Goal: Task Accomplishment & Management: Complete application form

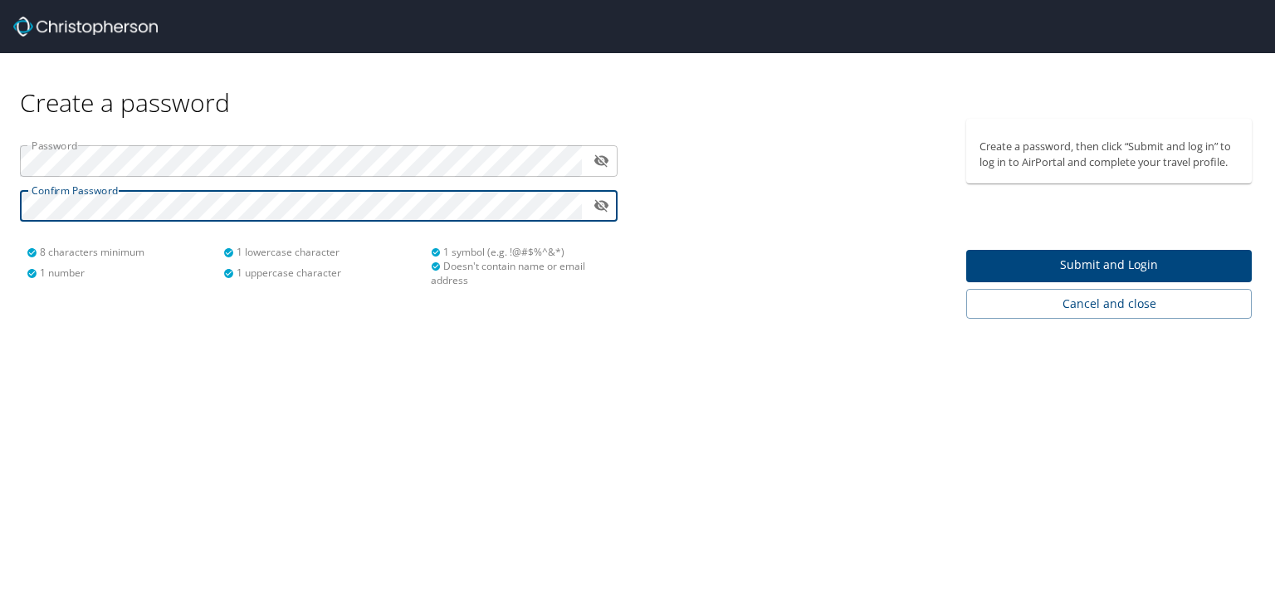
click at [1149, 263] on span "Submit and Login" at bounding box center [1109, 265] width 259 height 21
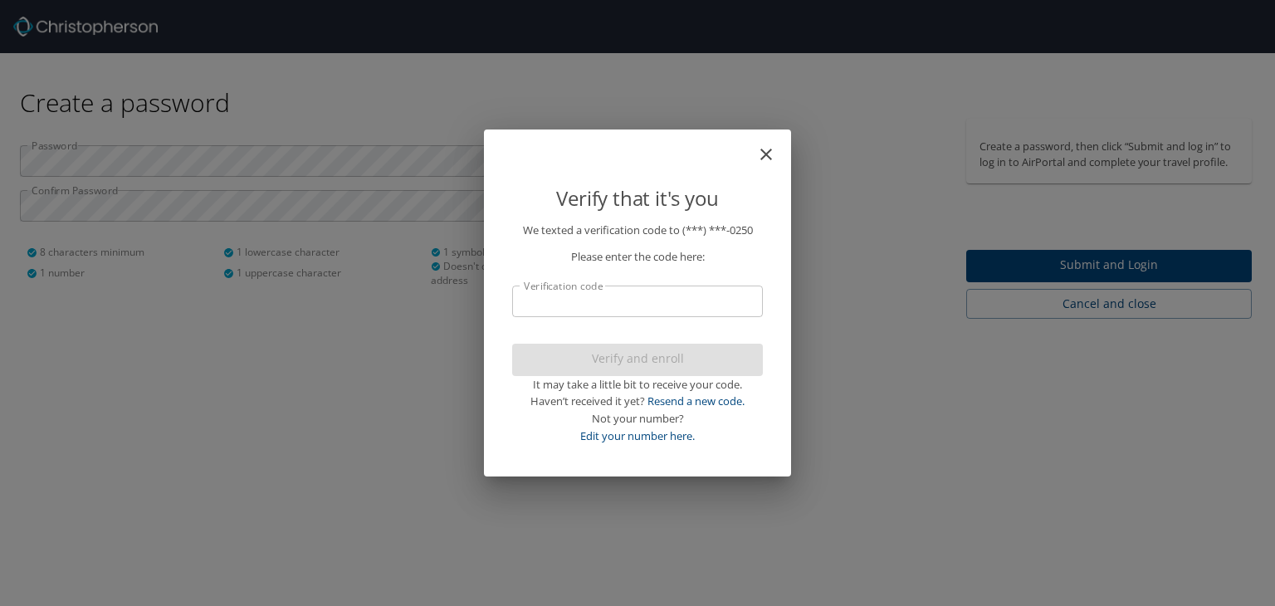
click at [621, 297] on input "Verification code" at bounding box center [637, 302] width 251 height 32
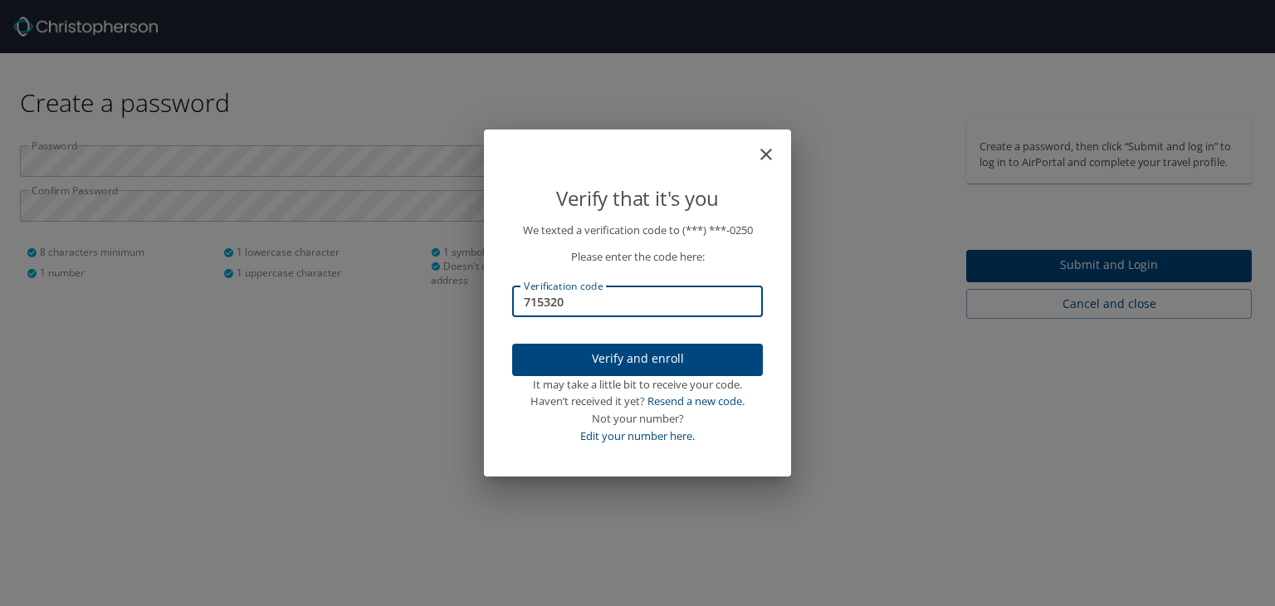
type input "715320"
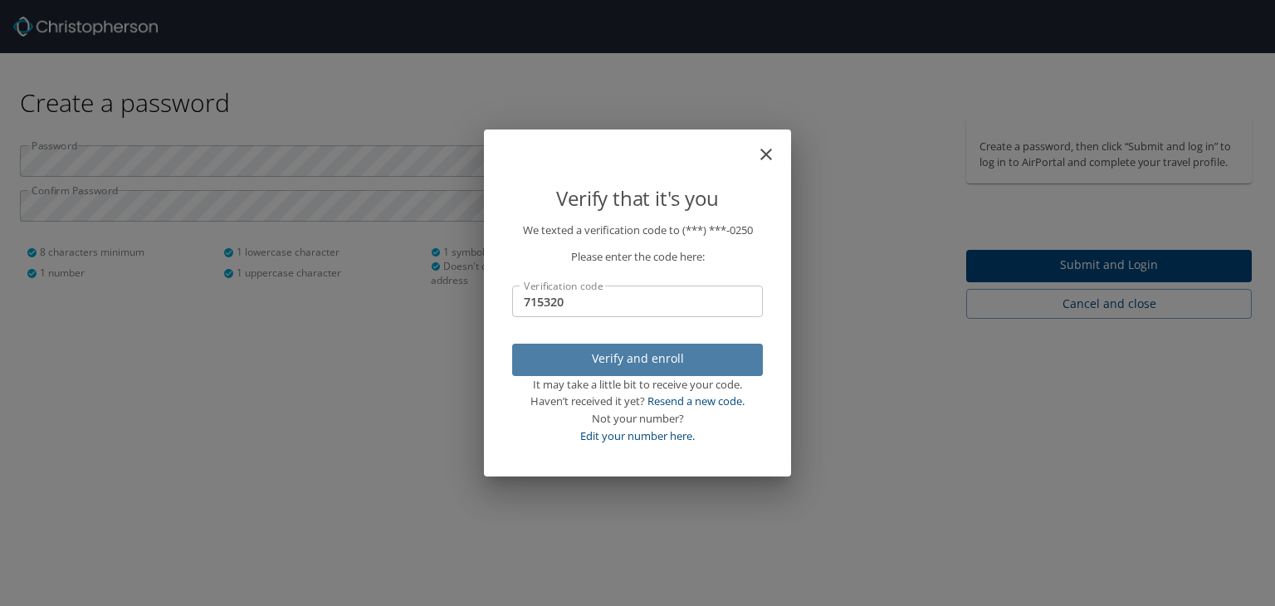
click at [677, 364] on span "Verify and enroll" at bounding box center [638, 359] width 224 height 21
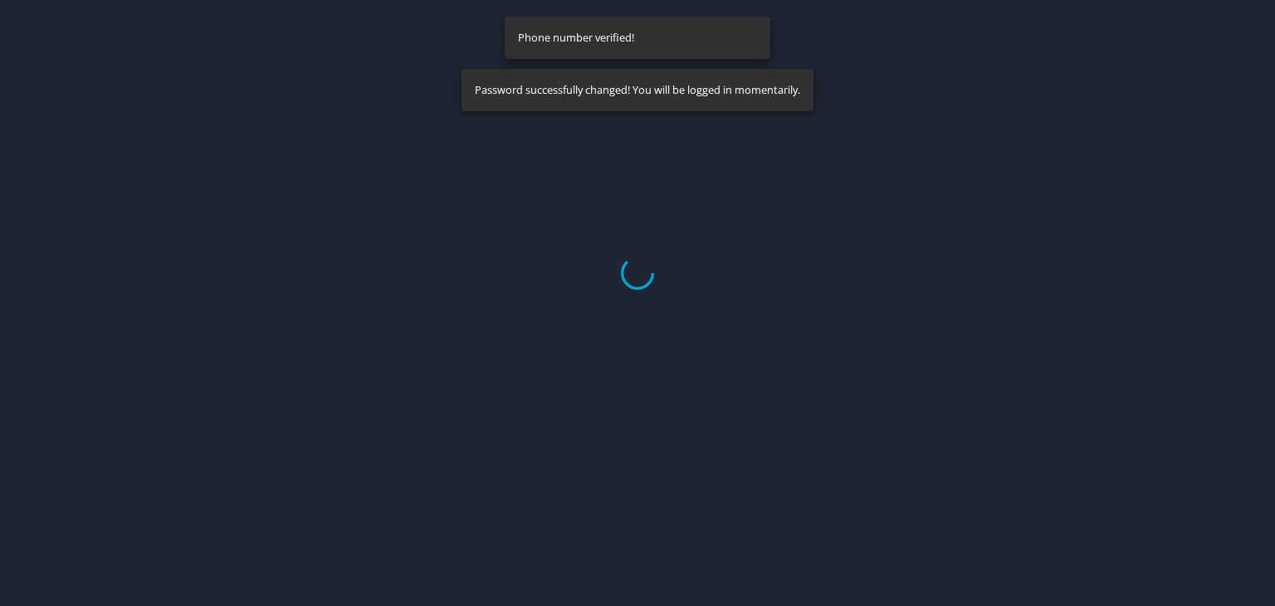
select select "US"
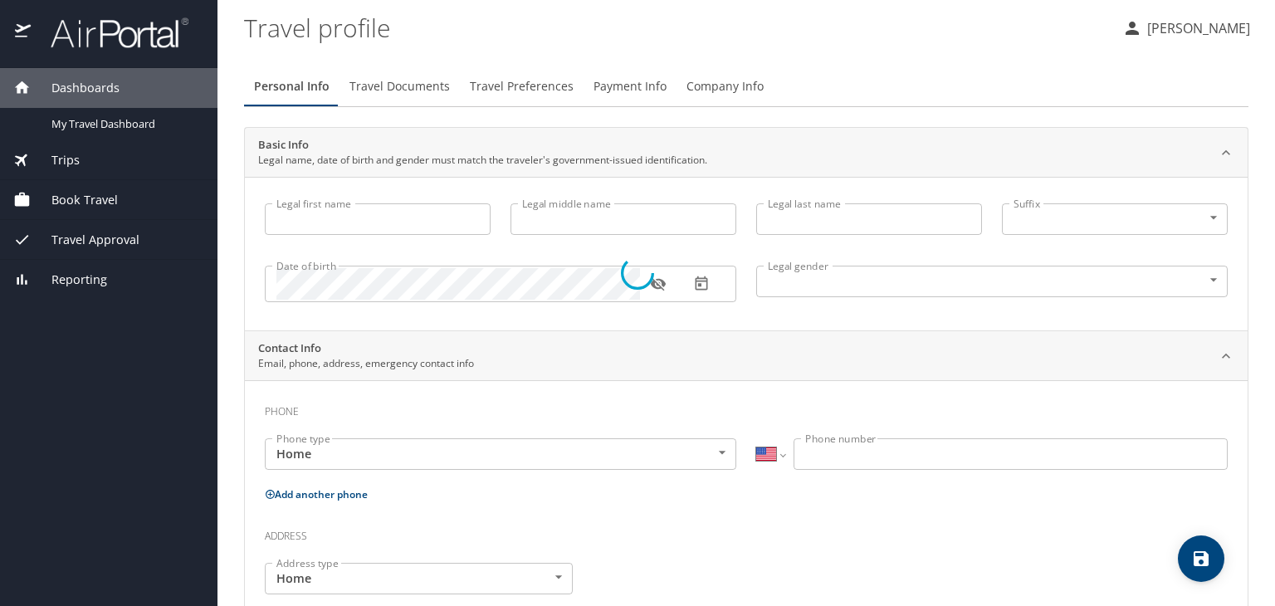
type input "[PERSON_NAME]"
type input "[DEMOGRAPHIC_DATA]"
select select "US"
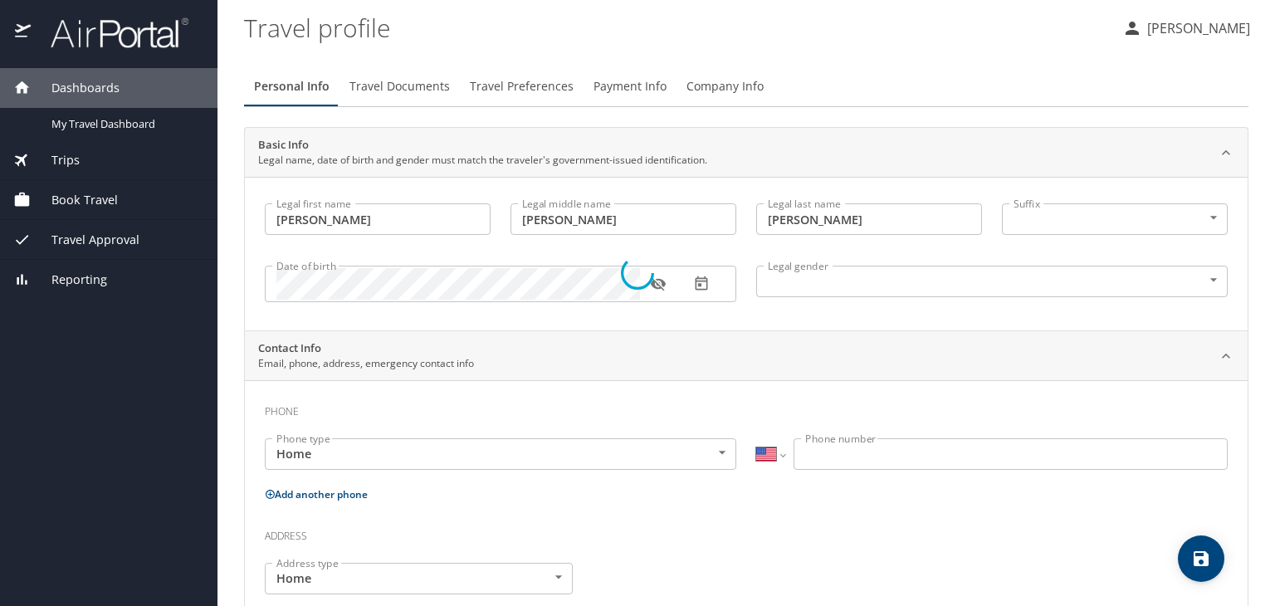
select select "US"
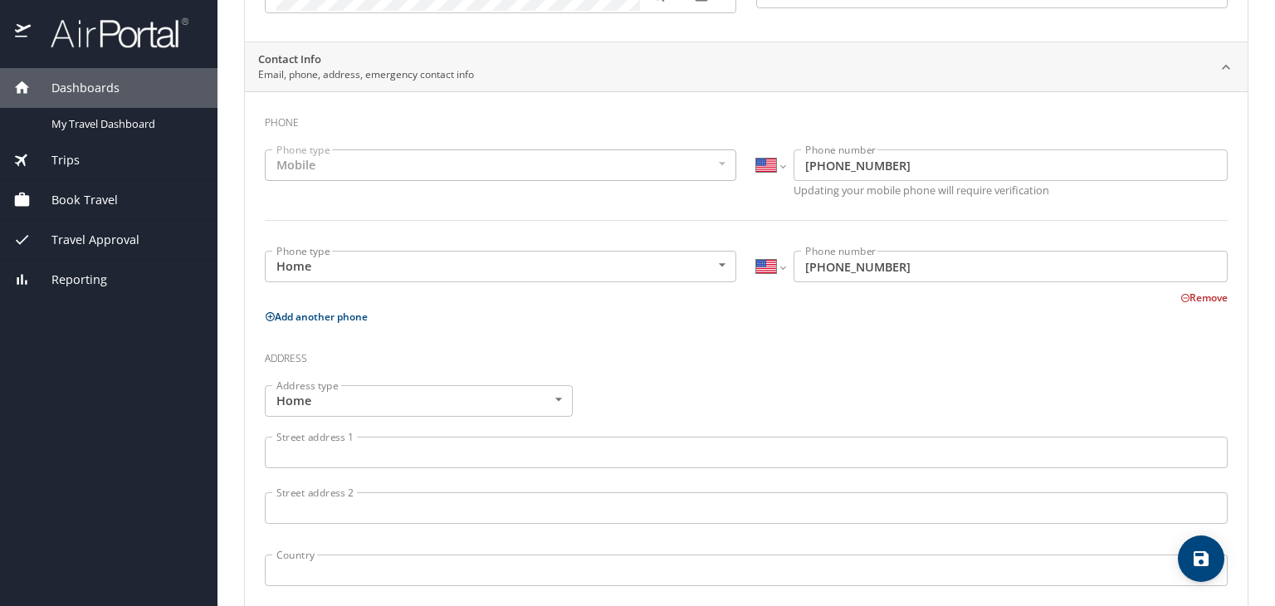
scroll to position [292, 0]
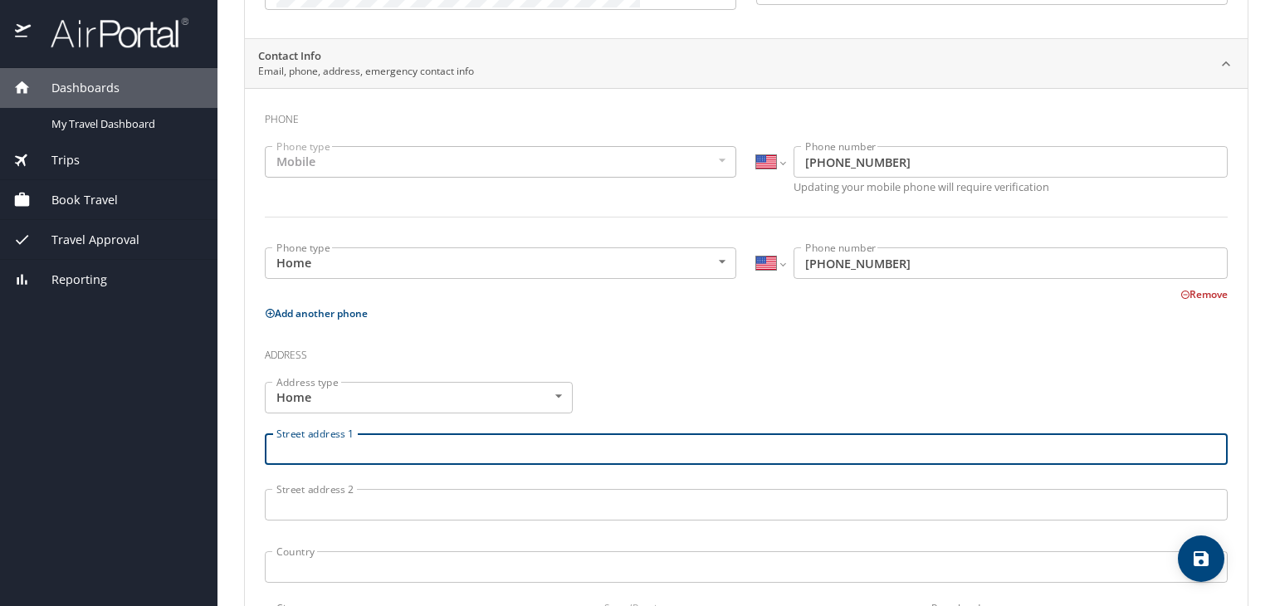
click at [438, 446] on input "Street address 1" at bounding box center [746, 449] width 963 height 32
type input "[STREET_ADDRESS][PERSON_NAME]"
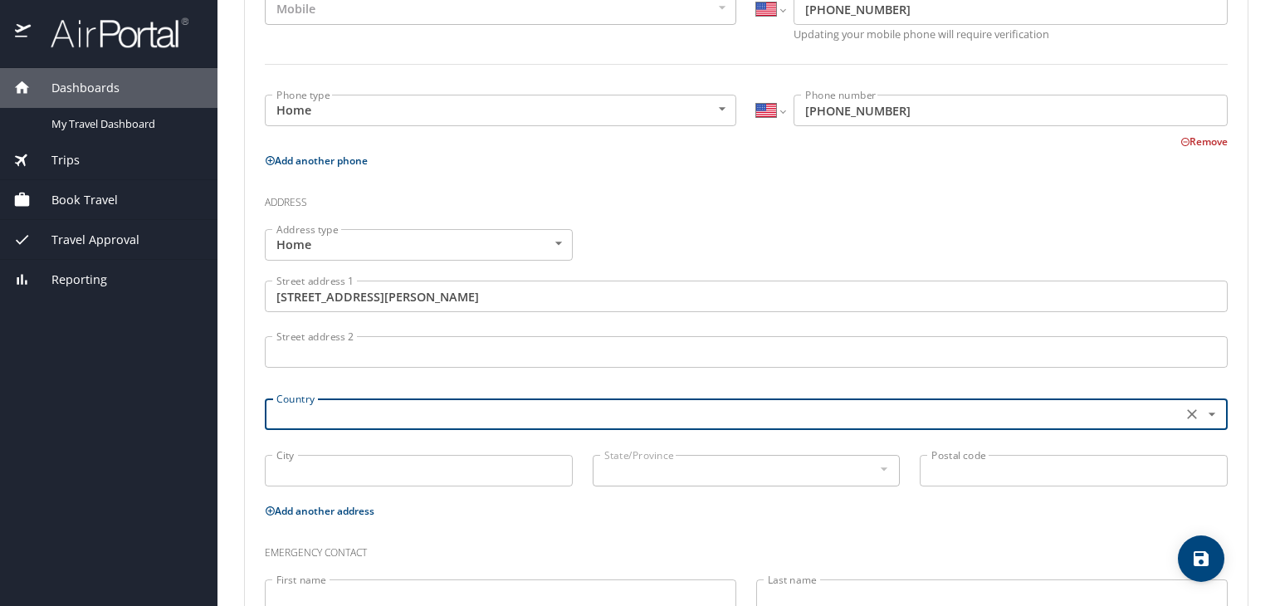
scroll to position [448, 0]
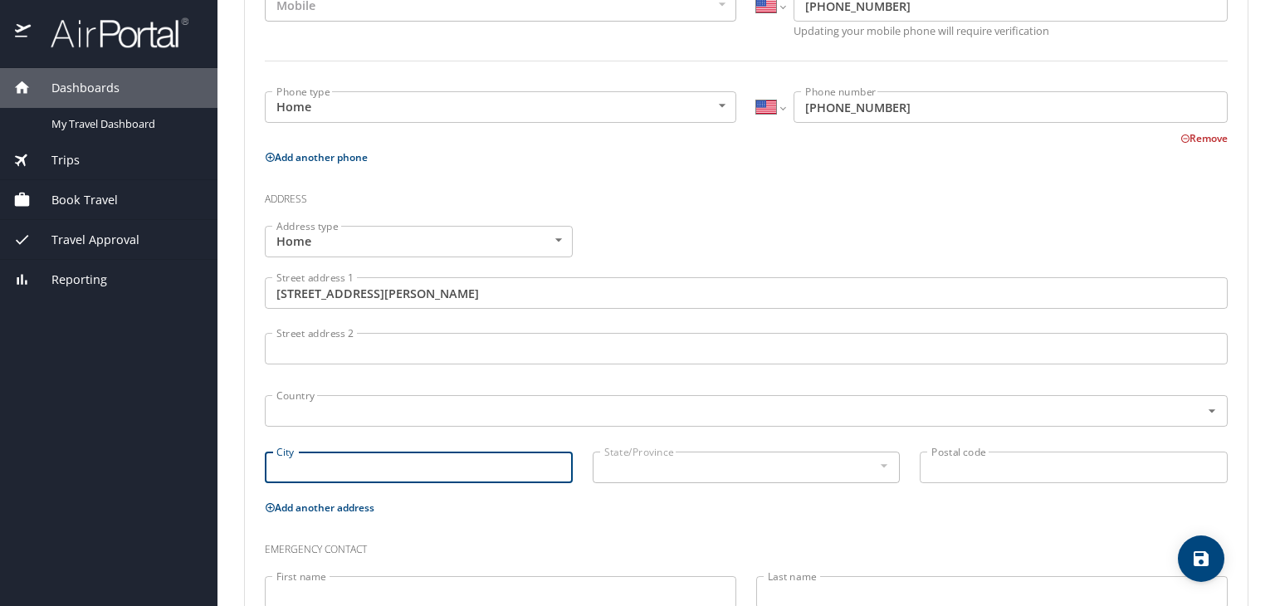
click at [373, 466] on input "City" at bounding box center [419, 468] width 308 height 32
type input "[GEOGRAPHIC_DATA]"
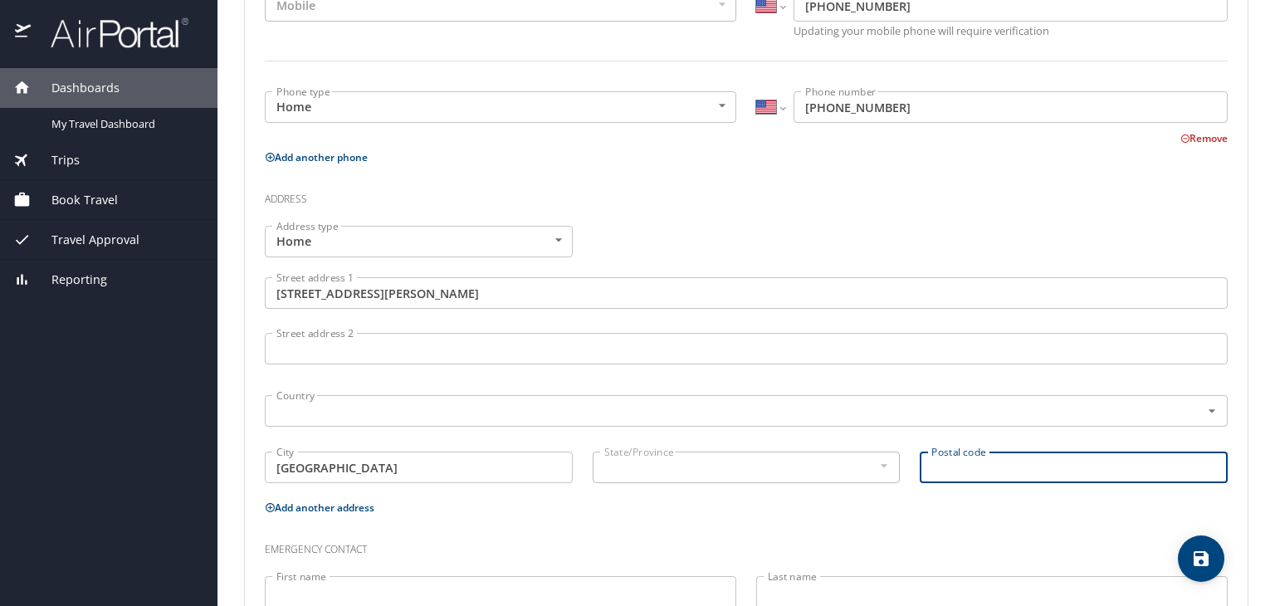
click at [687, 453] on div "State/Province" at bounding box center [747, 468] width 308 height 32
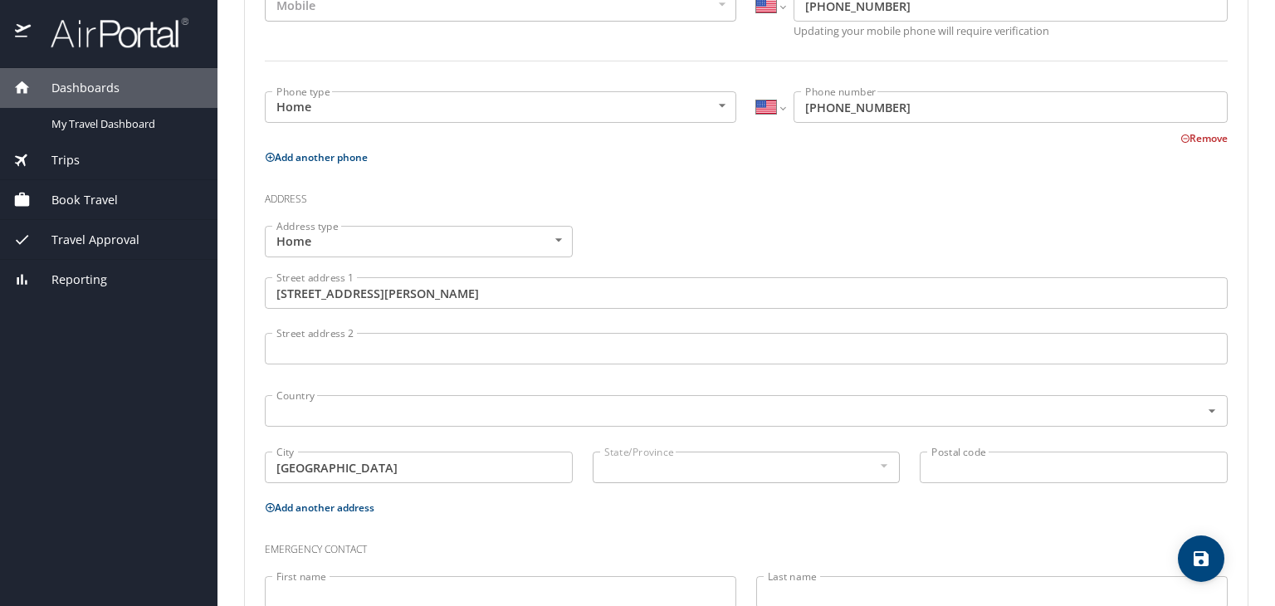
click at [726, 452] on div "State/Province" at bounding box center [747, 468] width 308 height 32
click at [1100, 469] on input "Postal code" at bounding box center [1074, 468] width 308 height 32
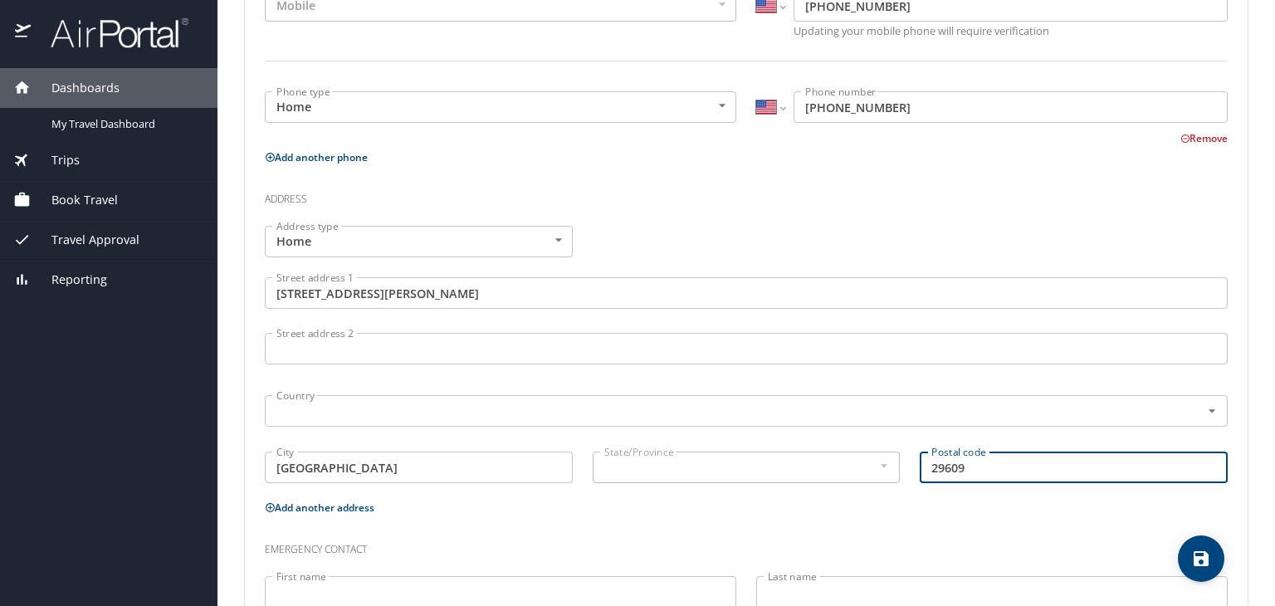
type input "29609"
click at [821, 488] on div "State/Province State/Province" at bounding box center [747, 470] width 328 height 56
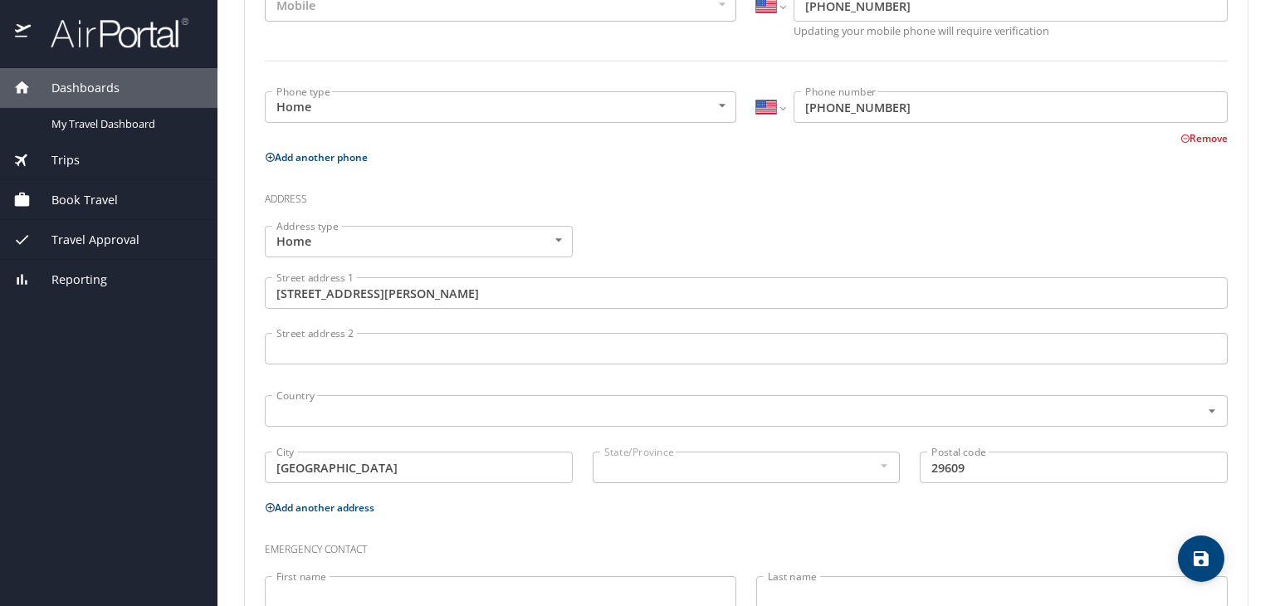
click at [892, 465] on div at bounding box center [883, 466] width 18 height 20
click at [885, 462] on div at bounding box center [883, 466] width 18 height 20
click at [883, 452] on div "State/Province State/Province" at bounding box center [747, 468] width 308 height 32
click at [886, 467] on div at bounding box center [883, 466] width 18 height 20
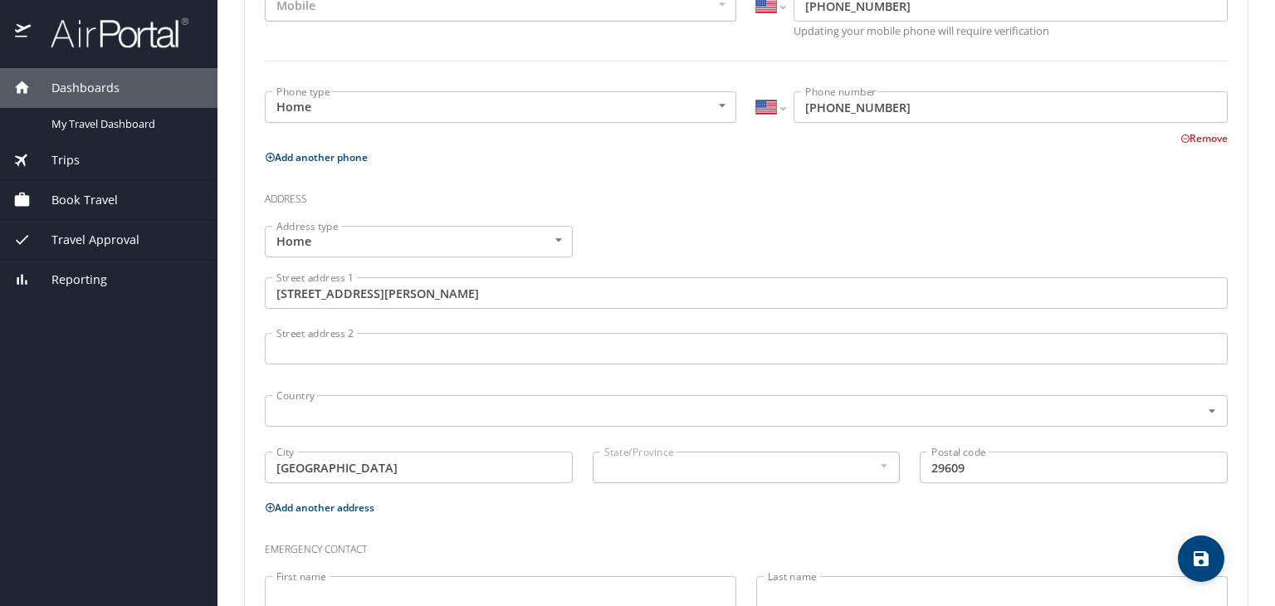
click at [886, 467] on div at bounding box center [883, 466] width 18 height 20
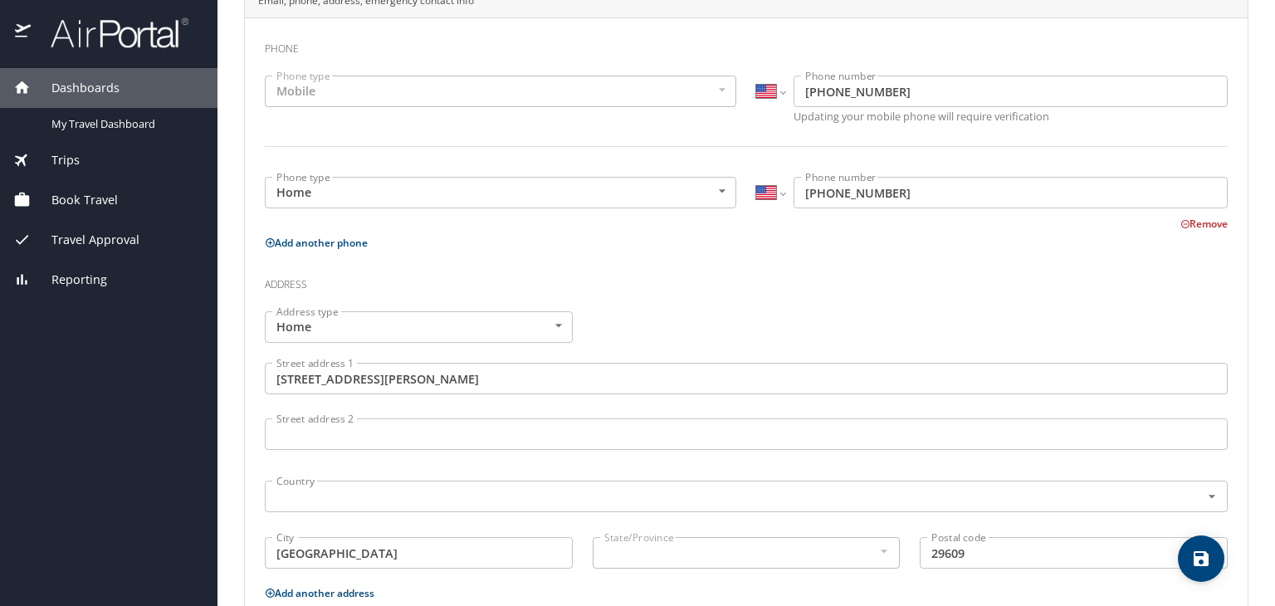
scroll to position [559, 0]
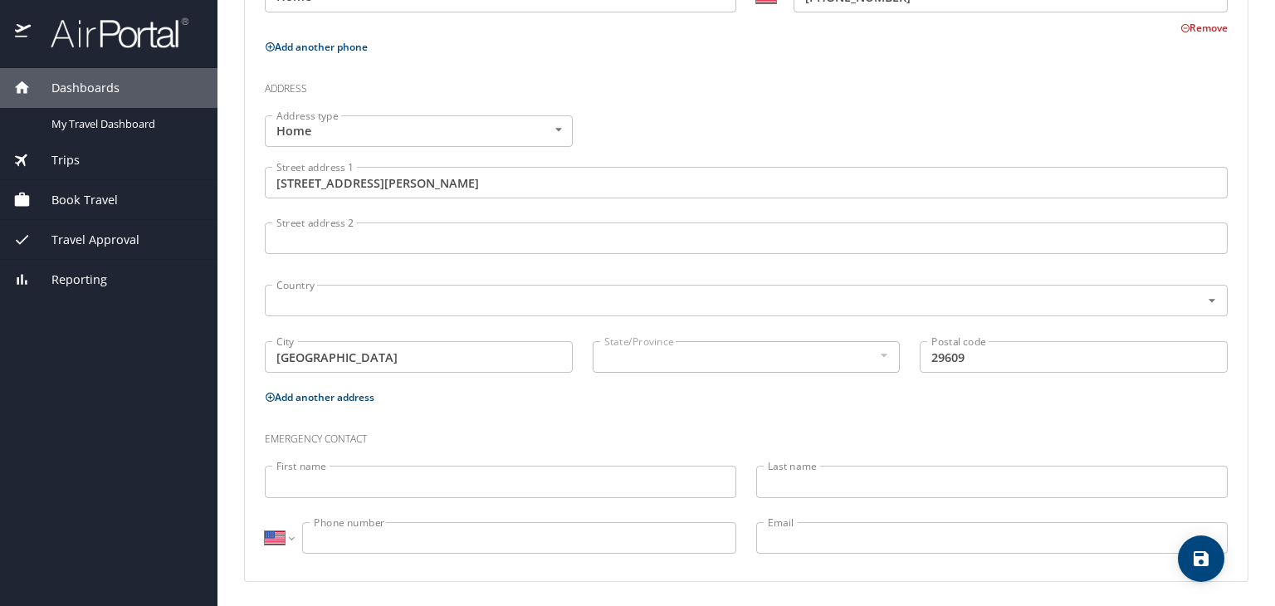
click at [501, 471] on input "First name" at bounding box center [501, 482] width 472 height 32
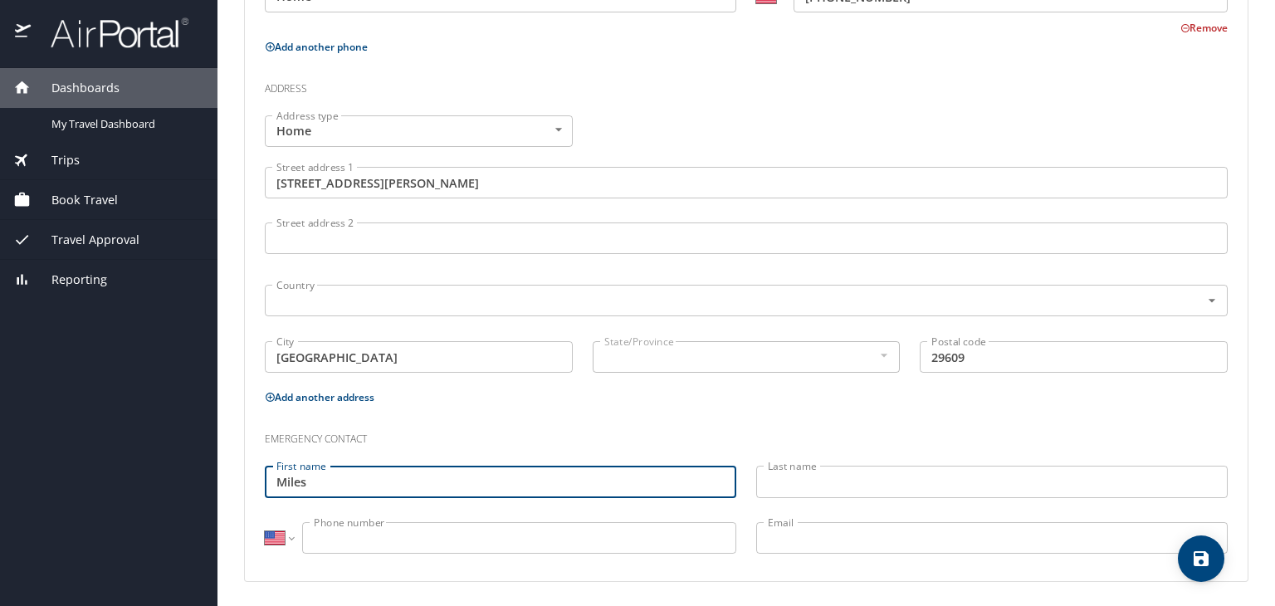
type input "Miles"
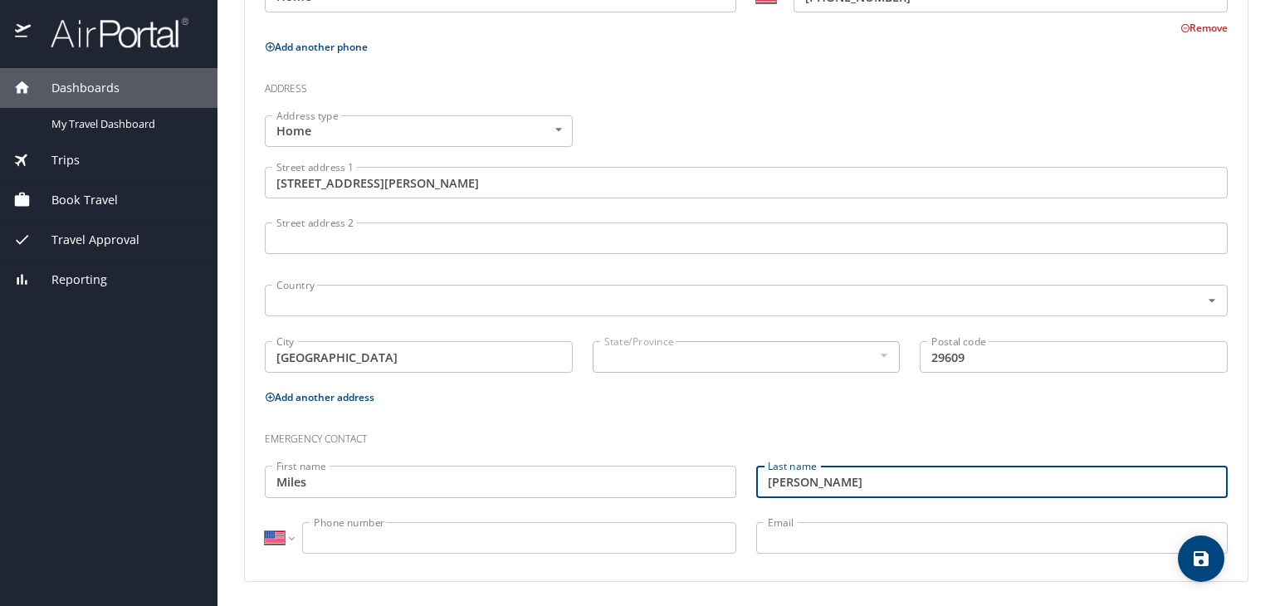
type input "[PERSON_NAME]"
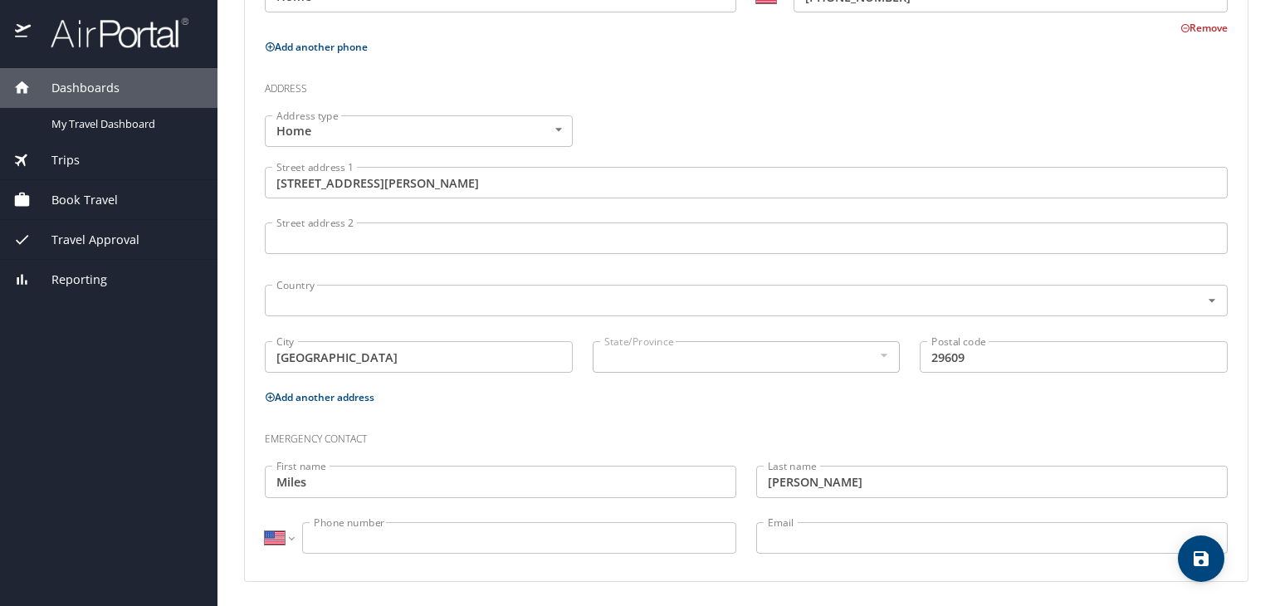
click at [482, 531] on input "Phone number" at bounding box center [519, 538] width 434 height 32
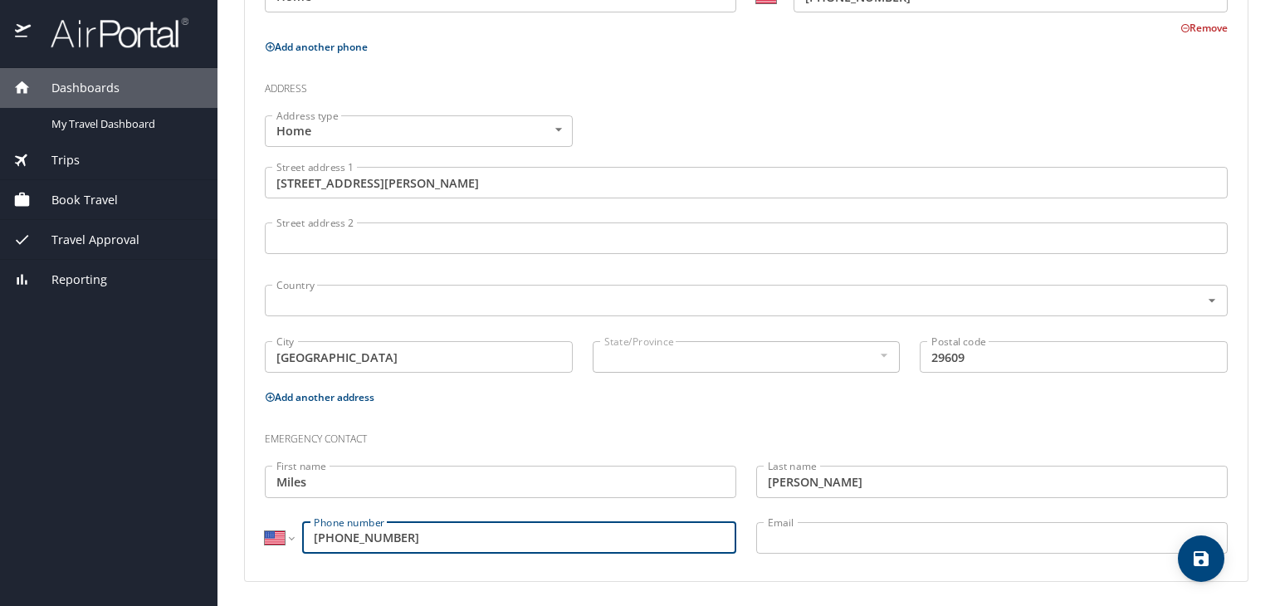
type input "[PHONE_NUMBER]"
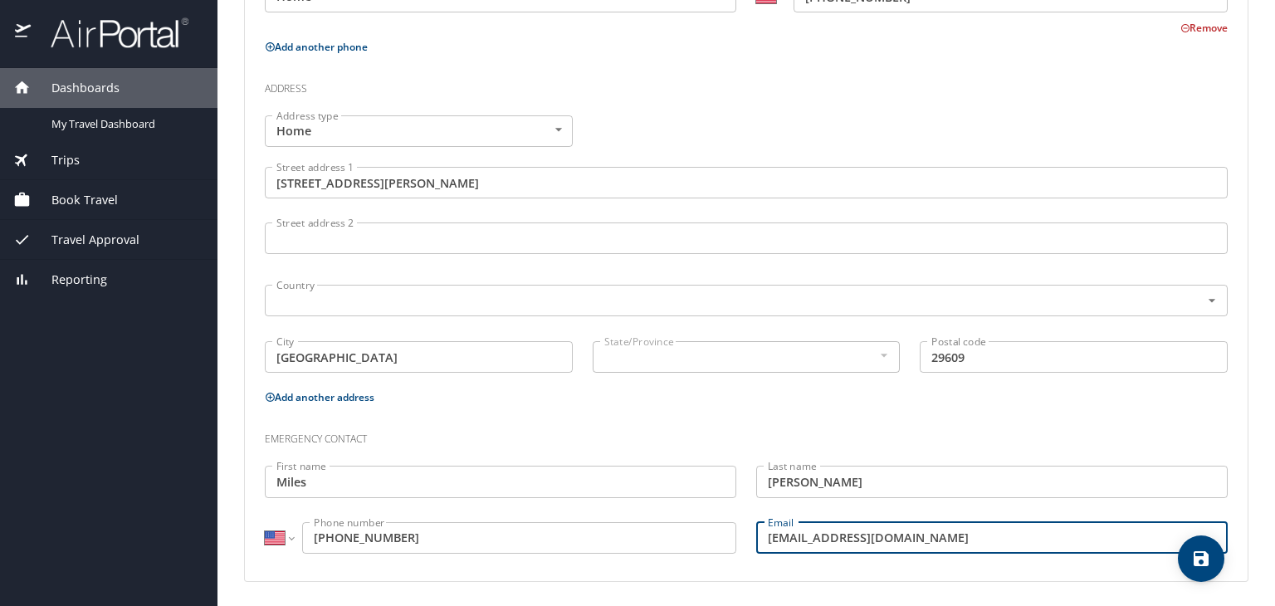
type input "[EMAIL_ADDRESS][DOMAIN_NAME]"
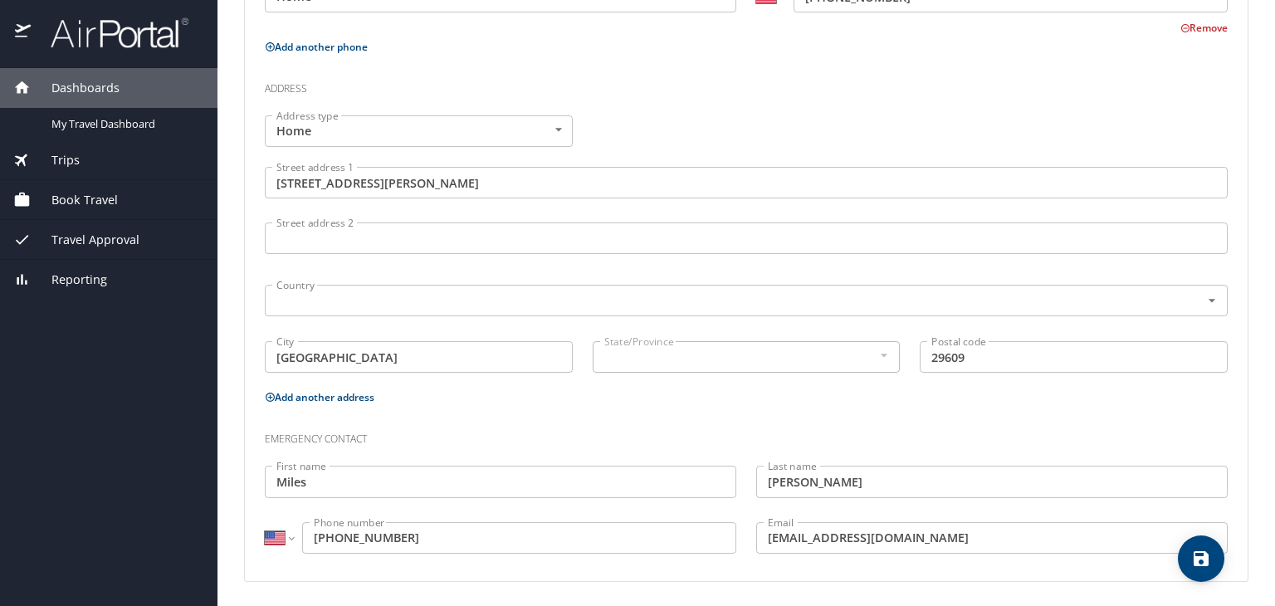
click at [890, 355] on div at bounding box center [883, 355] width 18 height 20
click at [886, 345] on div at bounding box center [883, 355] width 18 height 20
click at [888, 345] on div at bounding box center [883, 355] width 18 height 20
click at [890, 357] on div at bounding box center [883, 355] width 18 height 20
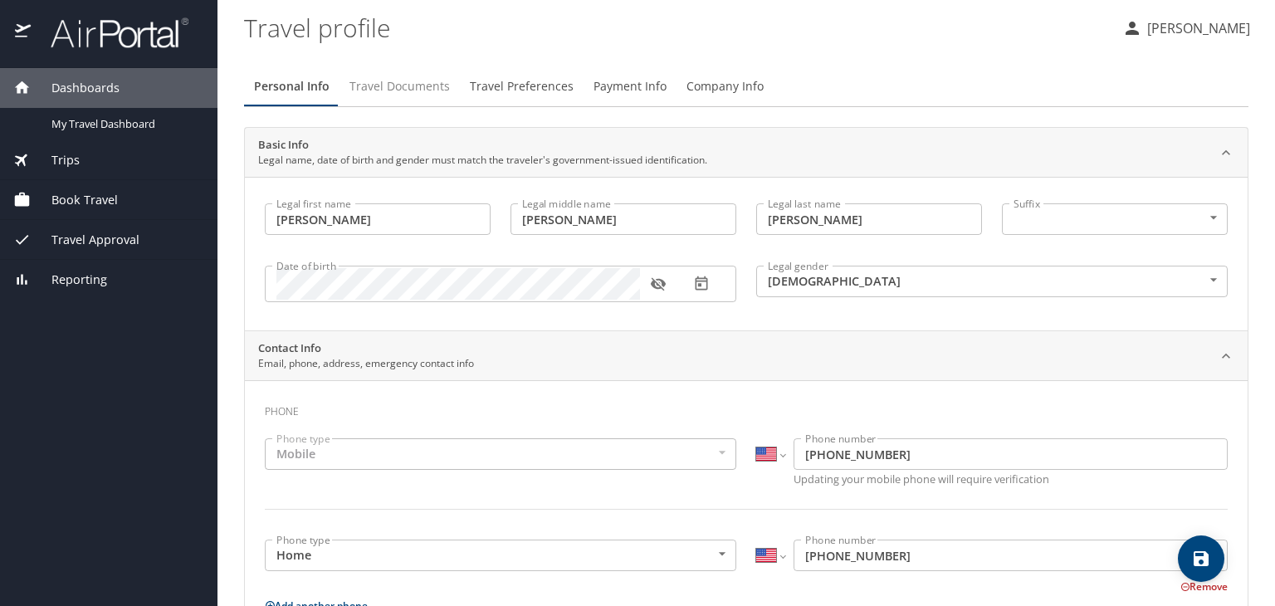
click at [410, 76] on span "Travel Documents" at bounding box center [400, 86] width 100 height 21
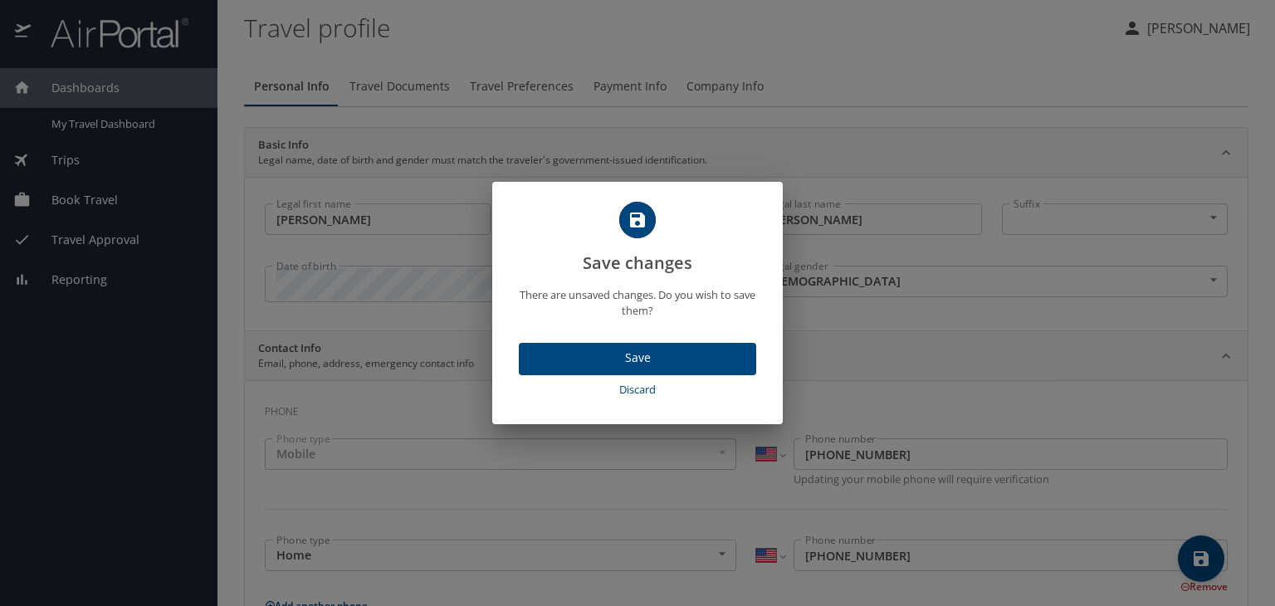
click at [658, 343] on button "Save" at bounding box center [637, 359] width 237 height 32
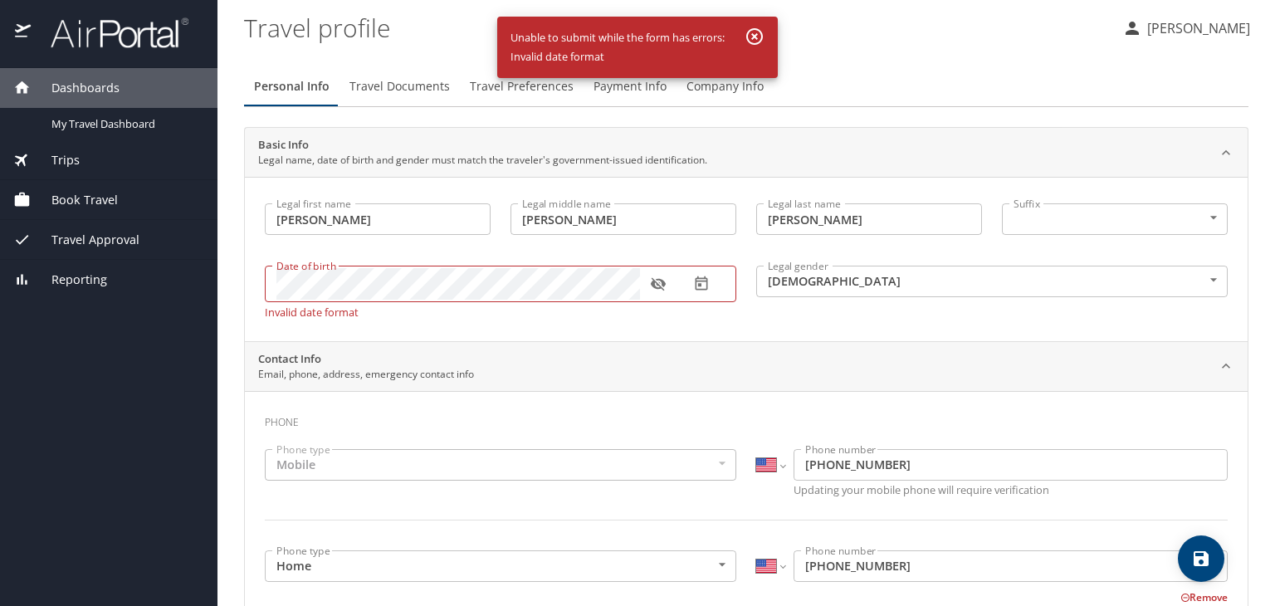
click at [664, 279] on icon "button" at bounding box center [658, 284] width 17 height 17
click at [413, 264] on form "Date of birth Date of birth Invalid date format" at bounding box center [501, 288] width 472 height 59
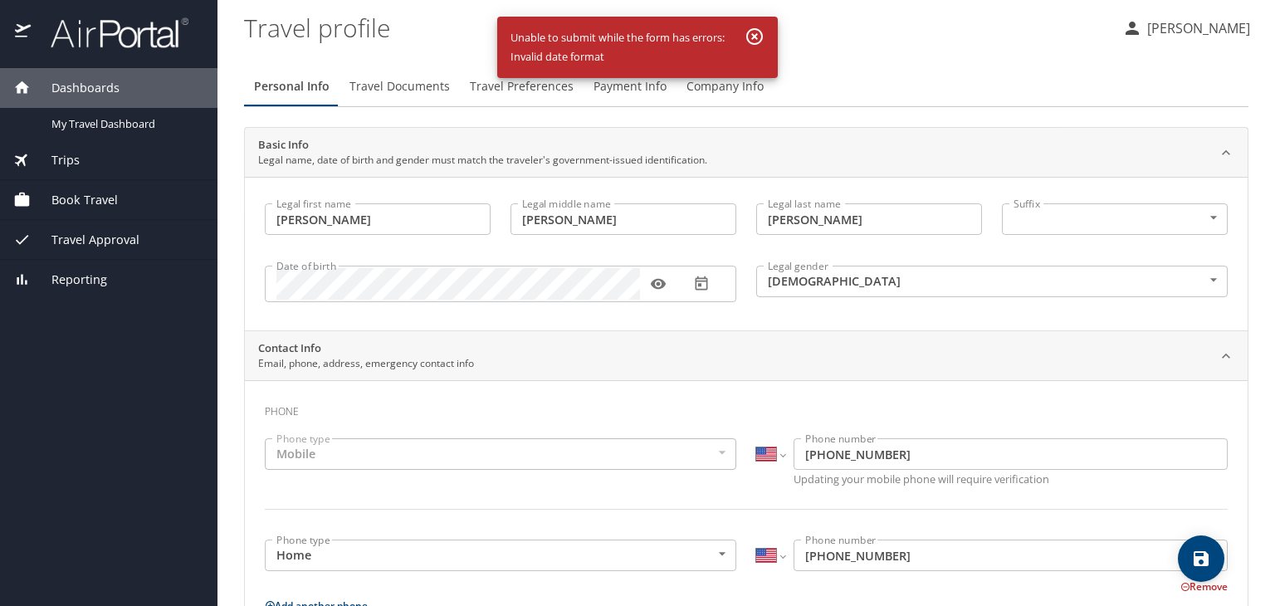
click at [371, 76] on span "Travel Documents" at bounding box center [400, 86] width 100 height 21
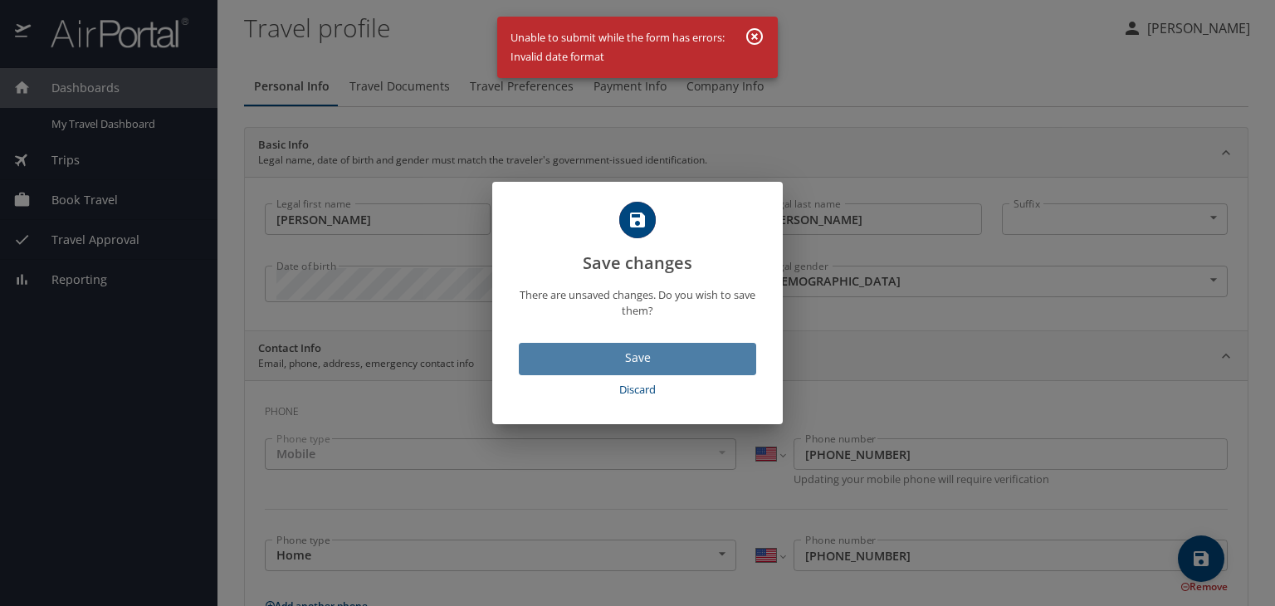
click at [646, 349] on span "Save" at bounding box center [637, 358] width 211 height 21
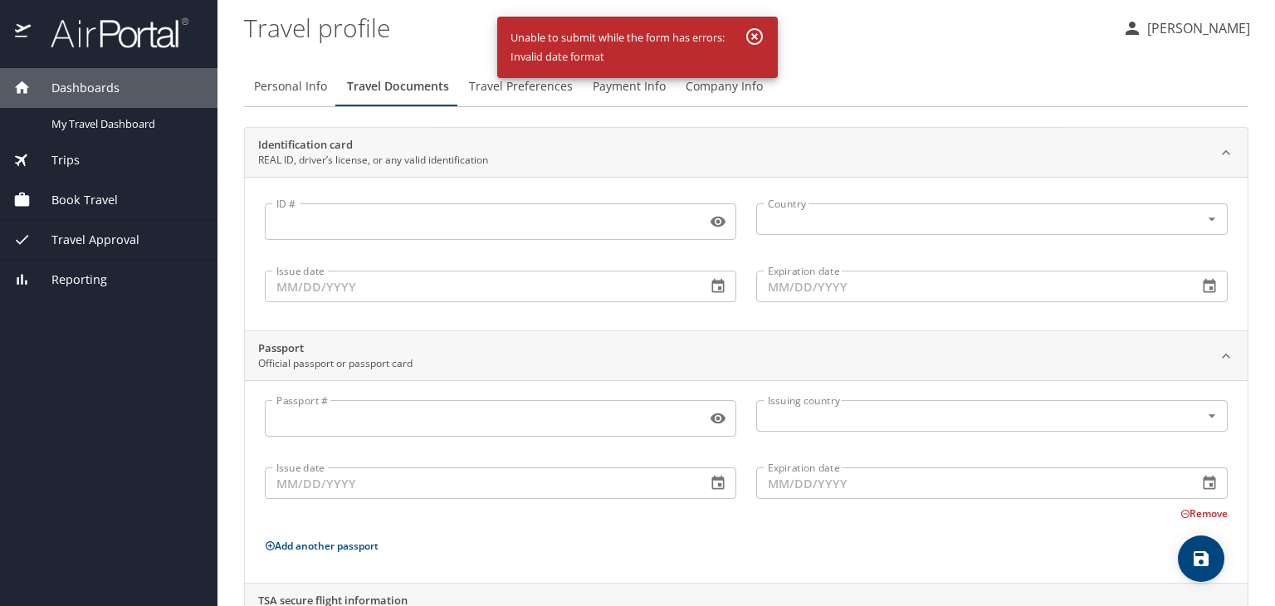
click at [547, 87] on span "Travel Preferences" at bounding box center [521, 86] width 104 height 21
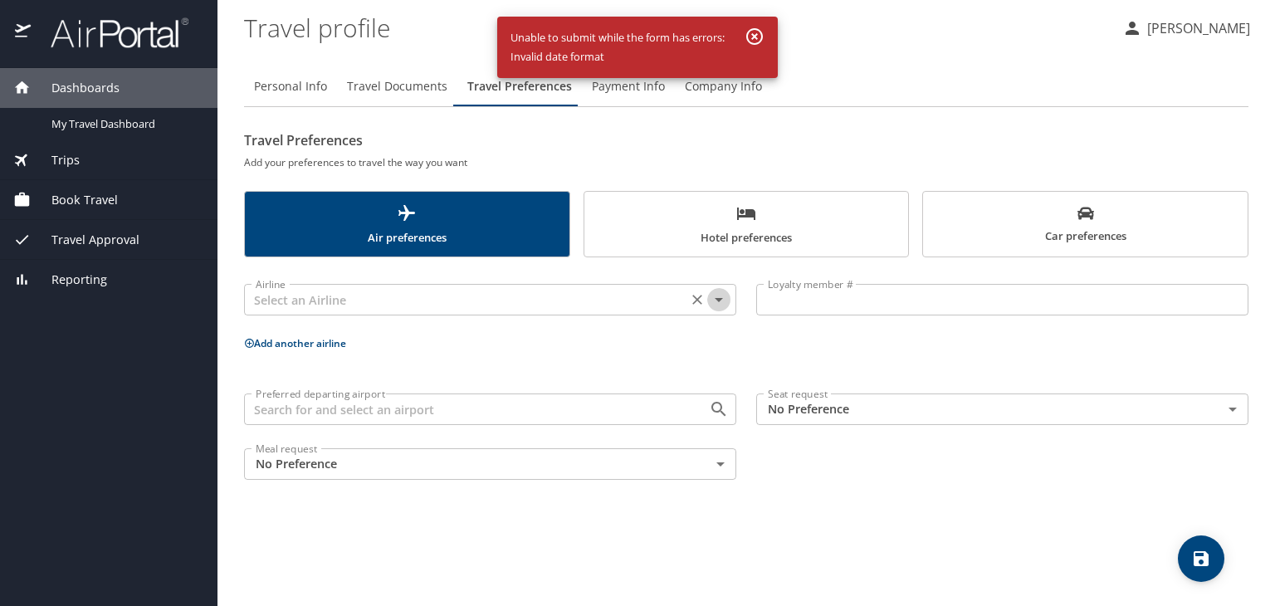
click at [721, 298] on icon "Open" at bounding box center [719, 300] width 8 height 4
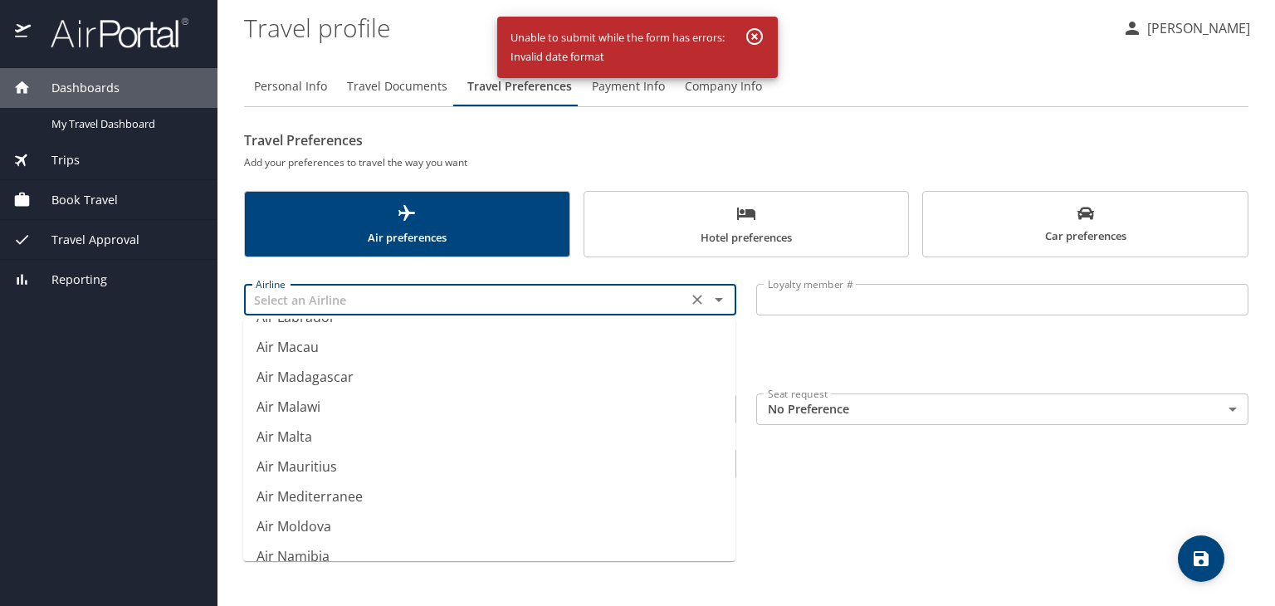
scroll to position [1306, 0]
type input "Air Macau"
click at [894, 329] on div "Loyalty member # Loyalty member #" at bounding box center [1002, 300] width 512 height 66
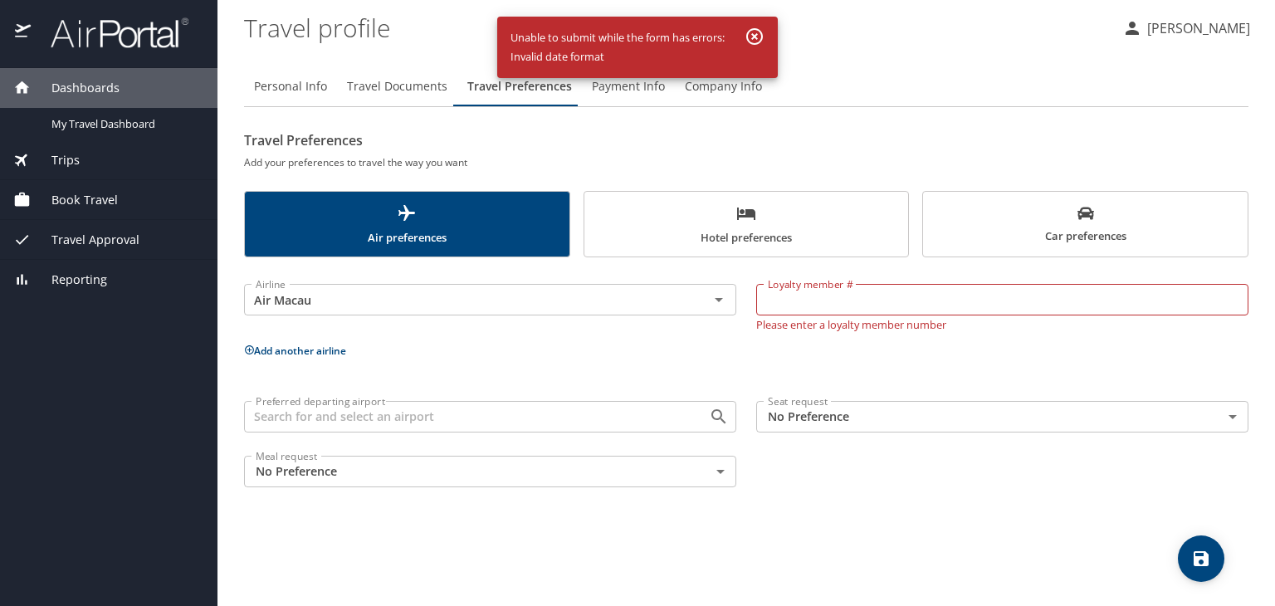
click at [723, 466] on body "Dashboards My Travel Dashboard Trips Current / Future Trips Past Trips Trips Mi…" at bounding box center [637, 303] width 1275 height 606
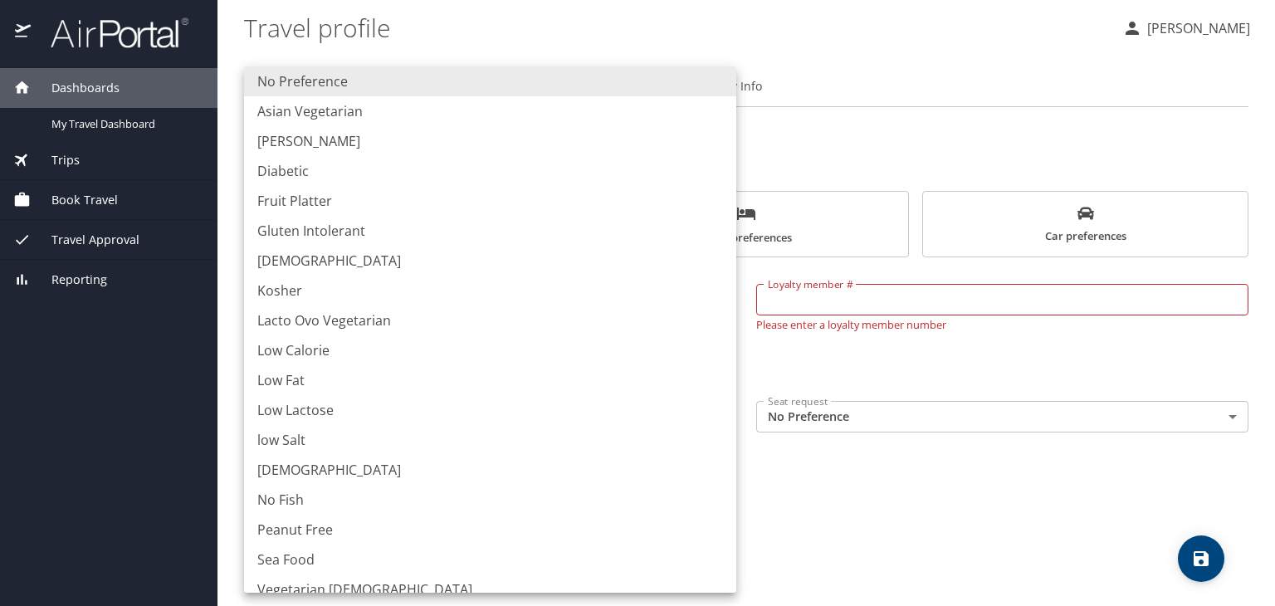
scroll to position [0, 0]
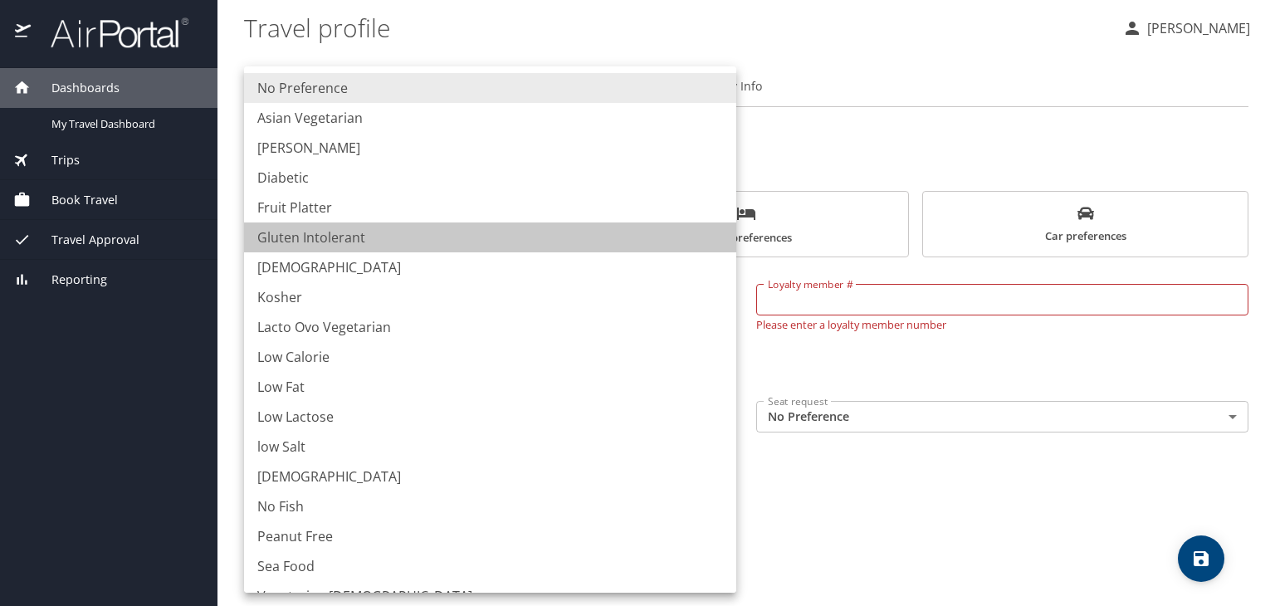
click at [526, 231] on li "Gluten Intolerant" at bounding box center [490, 238] width 492 height 30
type input "GlutenIntolerant"
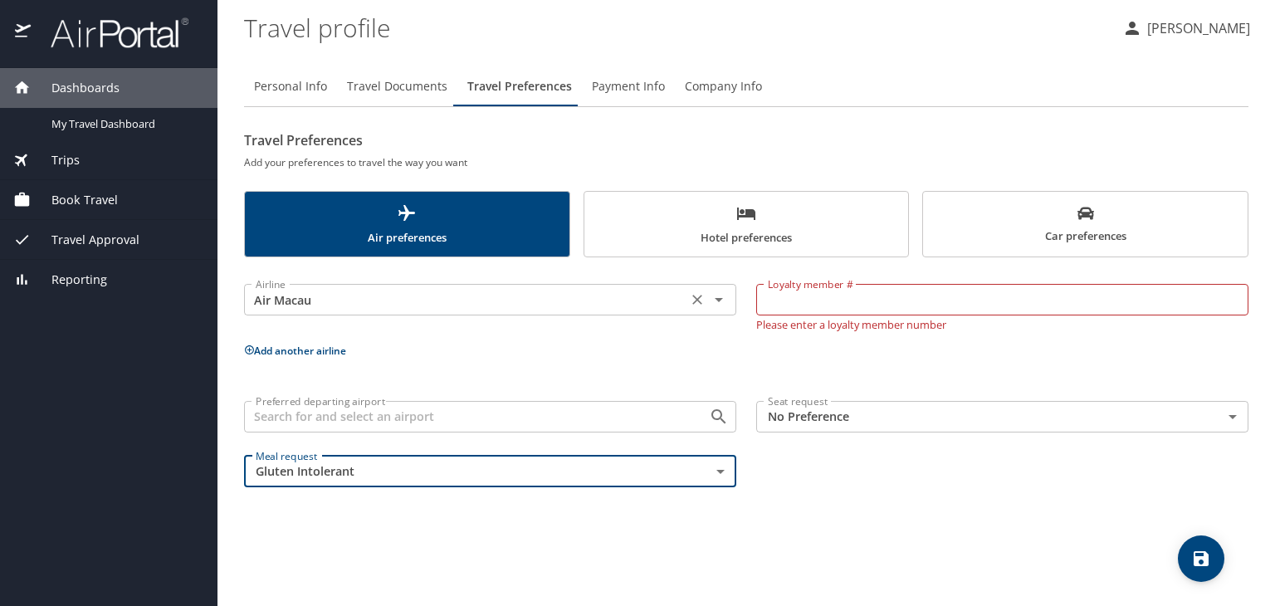
click at [606, 301] on input "Air Macau" at bounding box center [465, 300] width 433 height 22
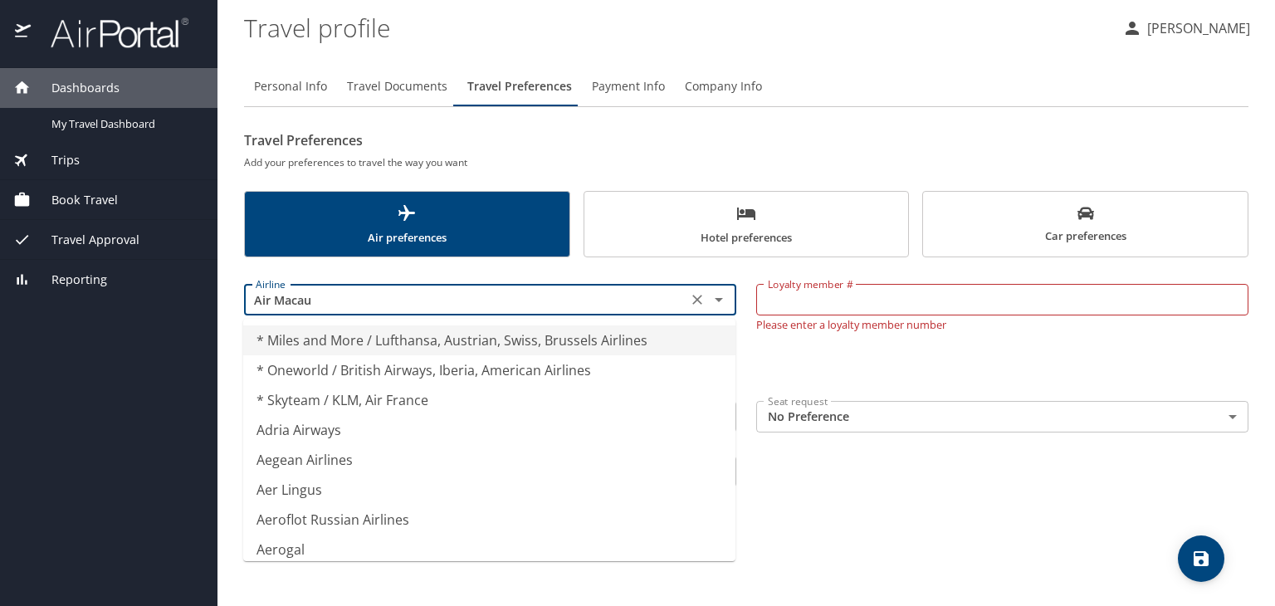
click at [692, 304] on icon "Clear" at bounding box center [697, 299] width 17 height 17
type input "* Miles and More / Lufthansa, Austrian, Swiss, Brussels Airlines"
click at [87, 197] on span "Book Travel" at bounding box center [74, 200] width 87 height 18
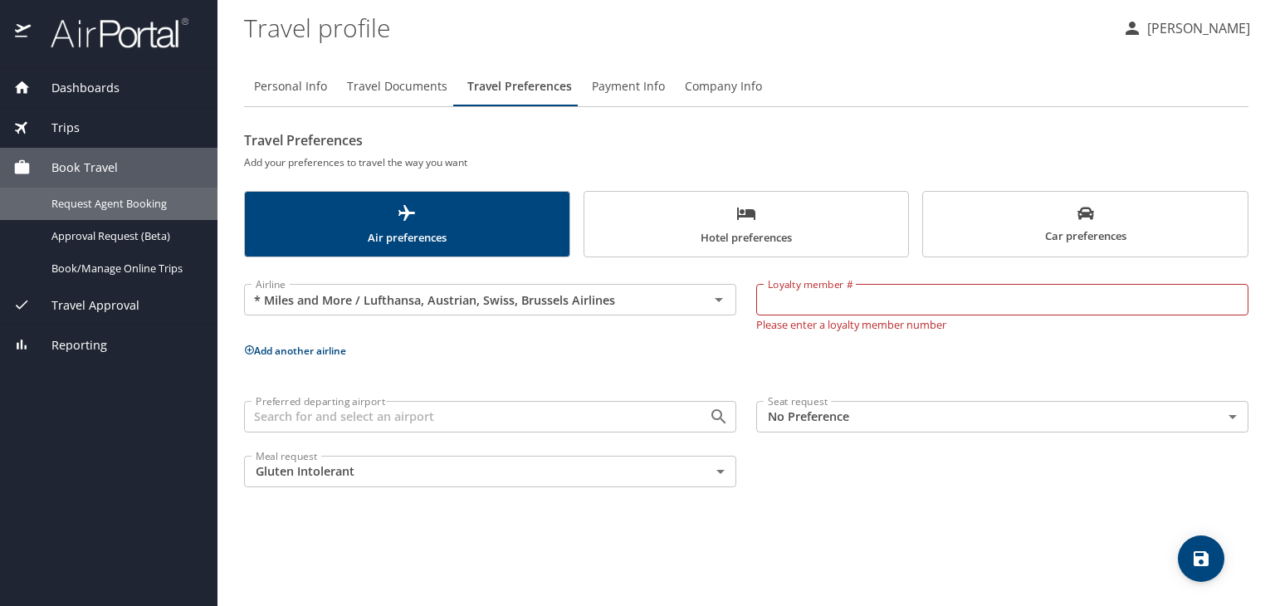
click at [87, 197] on span "Request Agent Booking" at bounding box center [124, 204] width 146 height 16
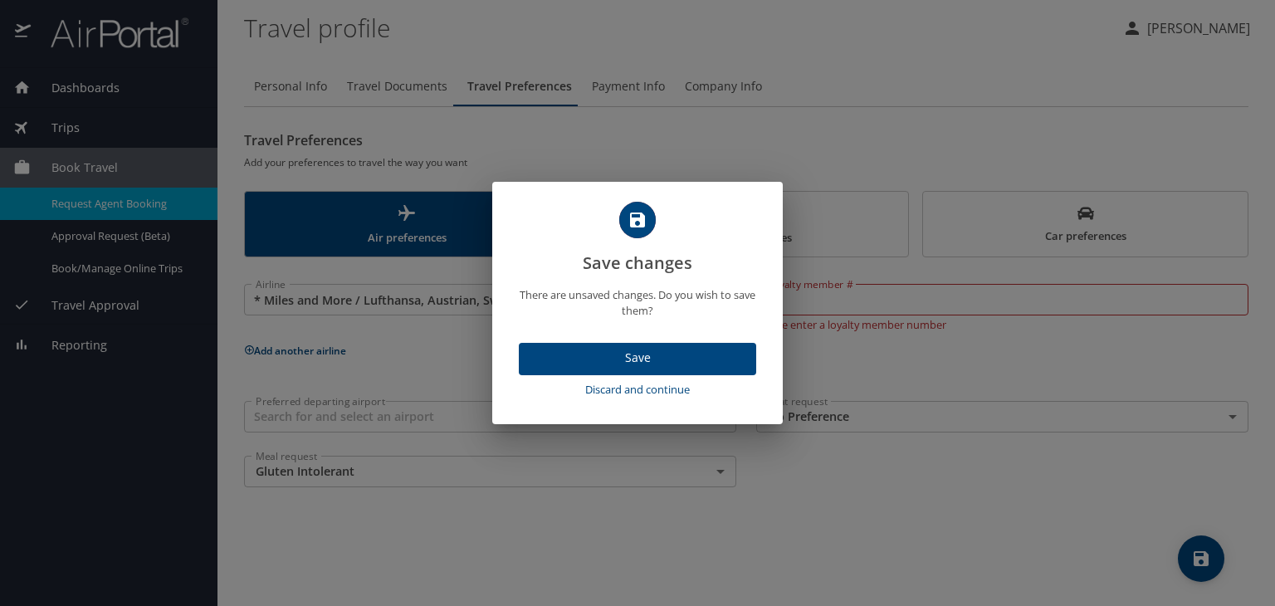
click at [643, 353] on span "Save" at bounding box center [637, 358] width 211 height 21
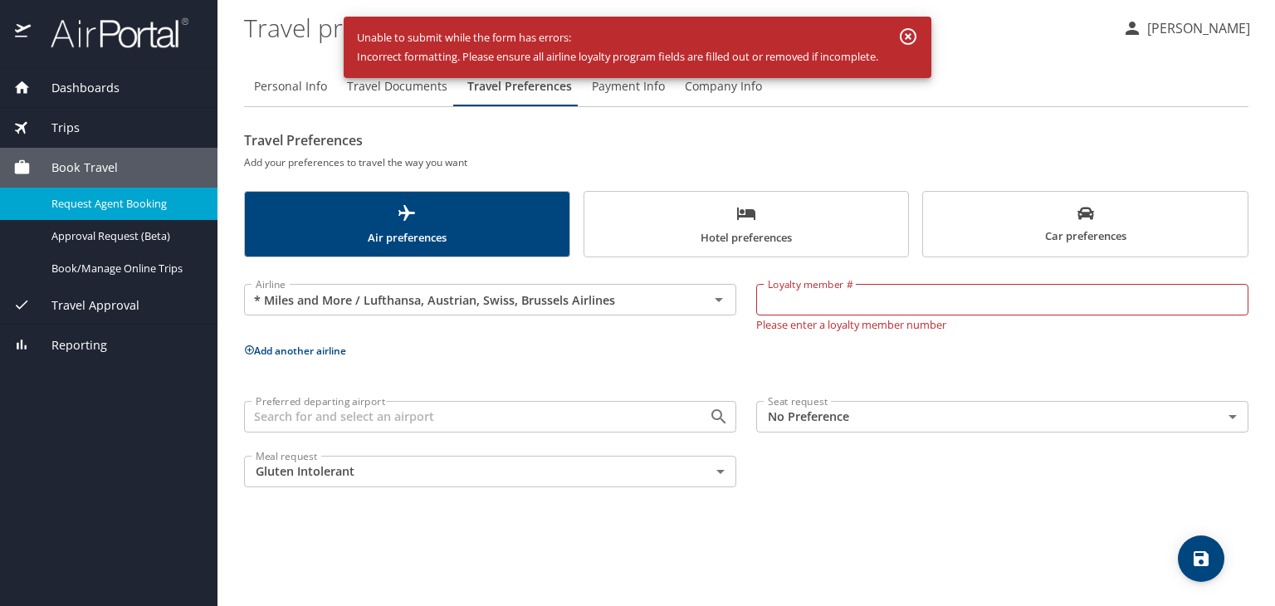
click at [916, 24] on button "button" at bounding box center [908, 37] width 33 height 30
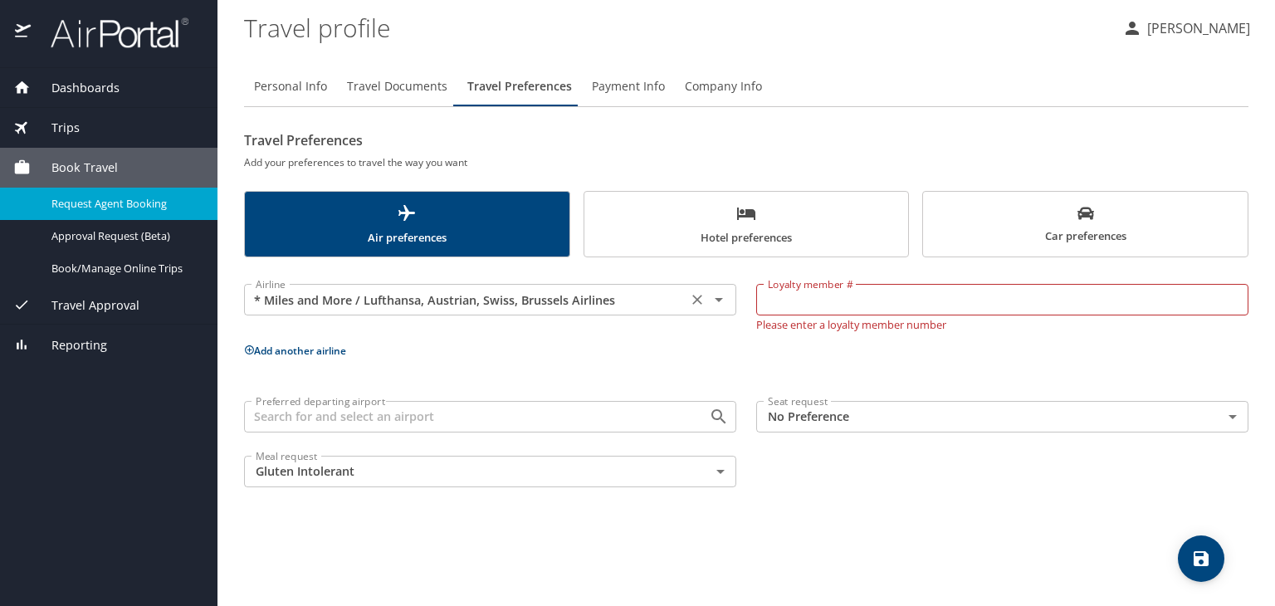
click at [656, 308] on input "* Miles and More / Lufthansa, Austrian, Swiss, Brussels Airlines" at bounding box center [465, 300] width 433 height 22
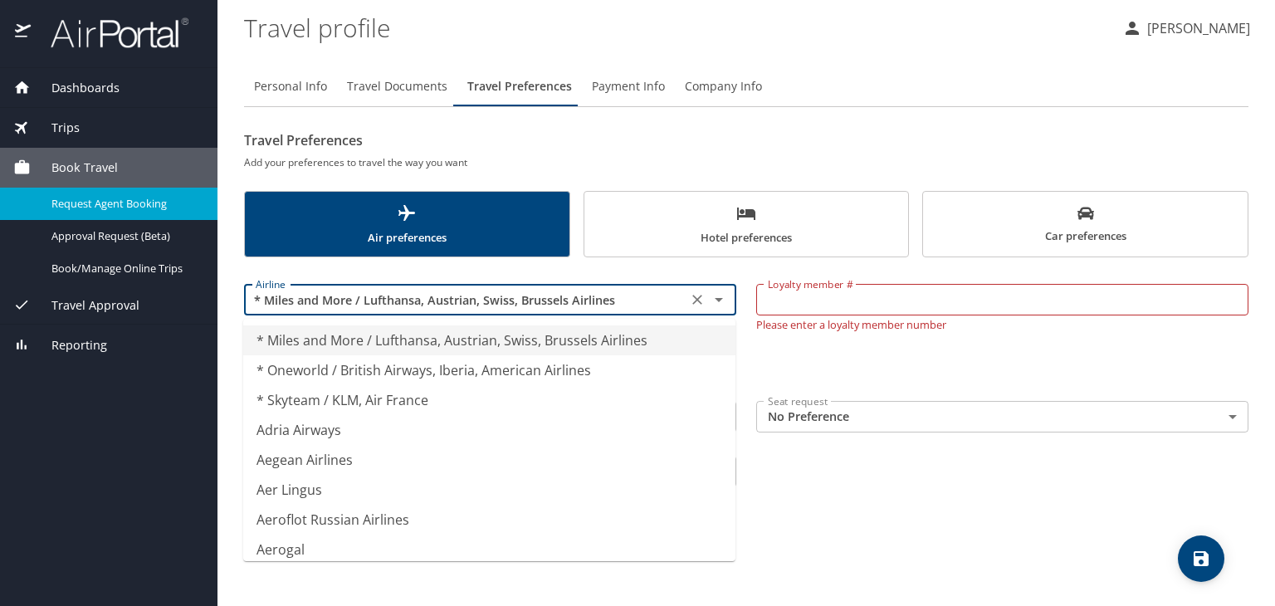
click at [699, 303] on icon "Clear" at bounding box center [697, 299] width 17 height 17
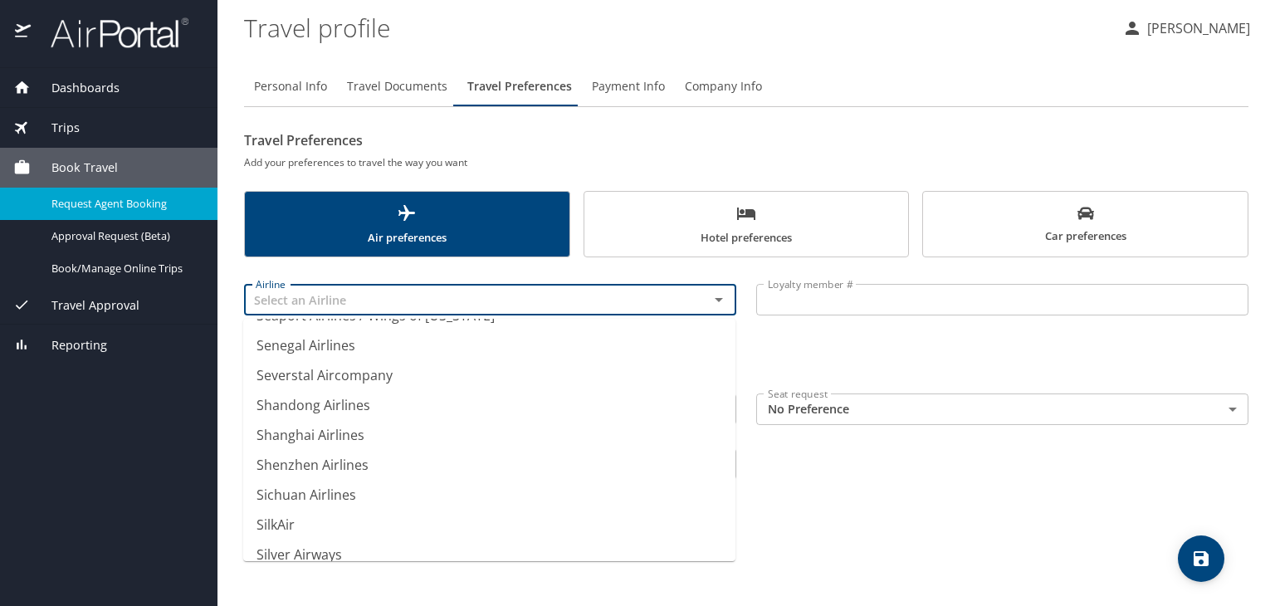
scroll to position [10623, 0]
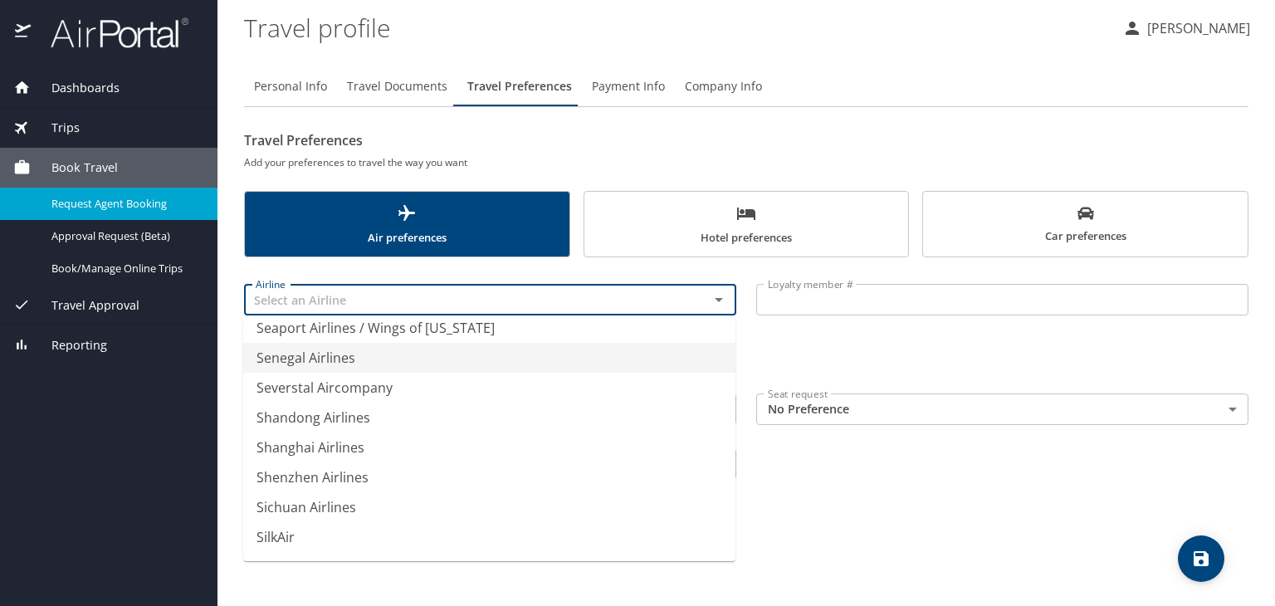
click at [628, 364] on li "Senegal Airlines" at bounding box center [489, 358] width 492 height 30
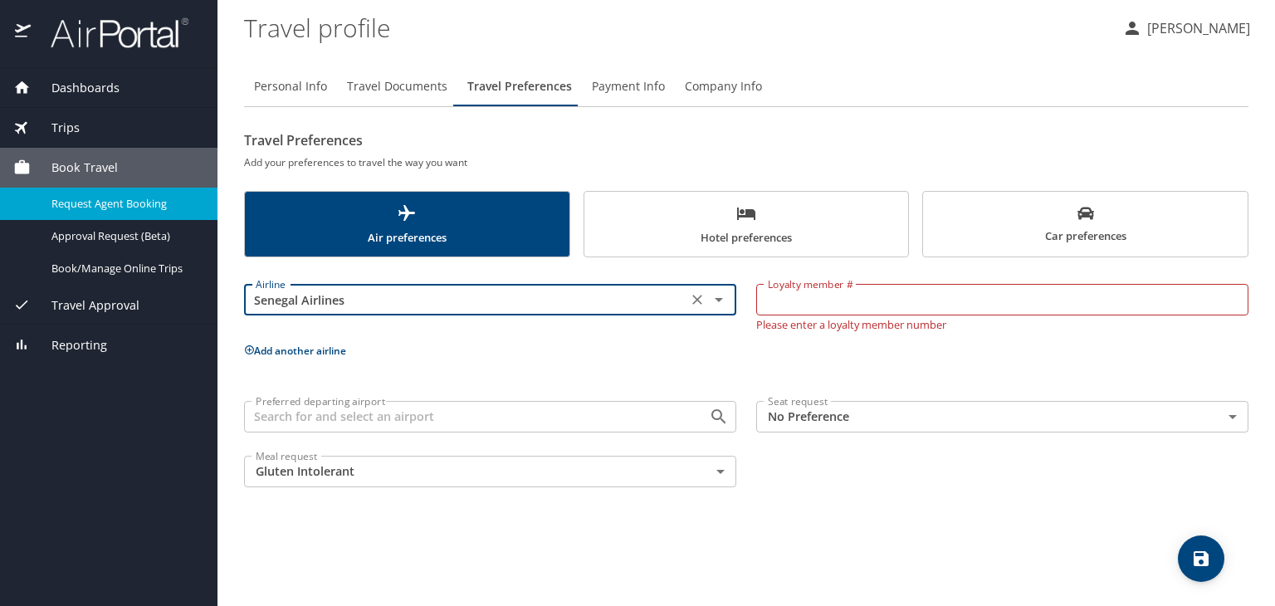
click at [628, 364] on div "Airline Senegal Airlines Airline Loyalty member # Loyalty member # Please enter…" at bounding box center [746, 382] width 1005 height 230
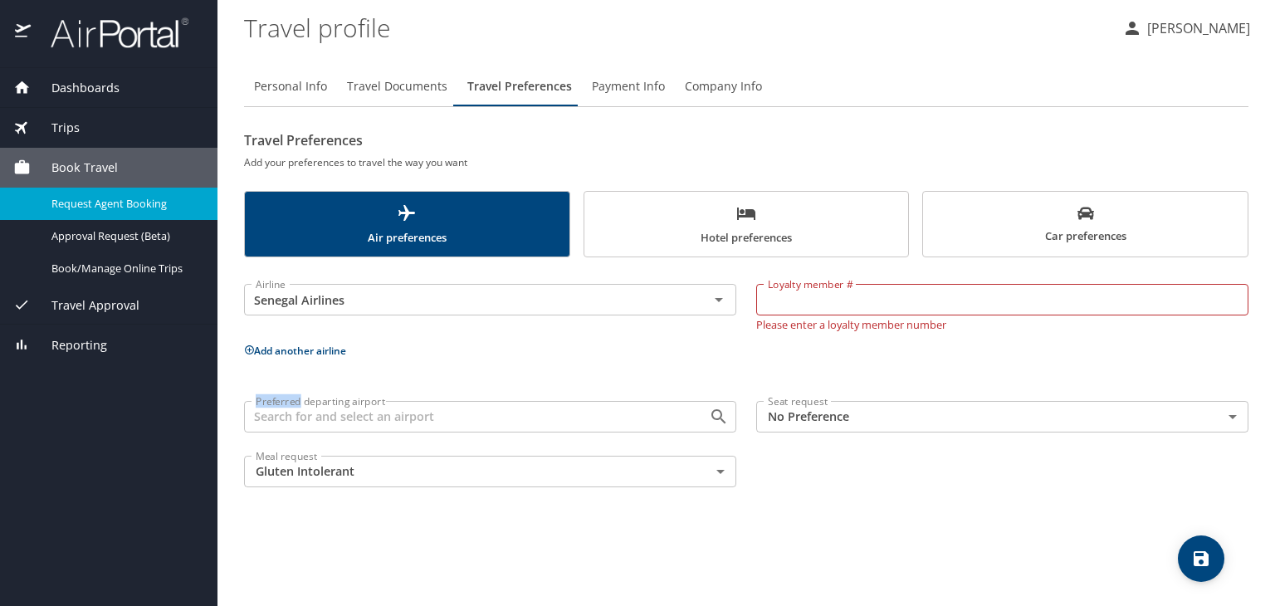
click at [628, 364] on div "Airline Senegal Airlines Airline Loyalty member # Loyalty member # Please enter…" at bounding box center [746, 382] width 1005 height 230
click at [645, 301] on input "Senegal Airlines" at bounding box center [465, 300] width 433 height 22
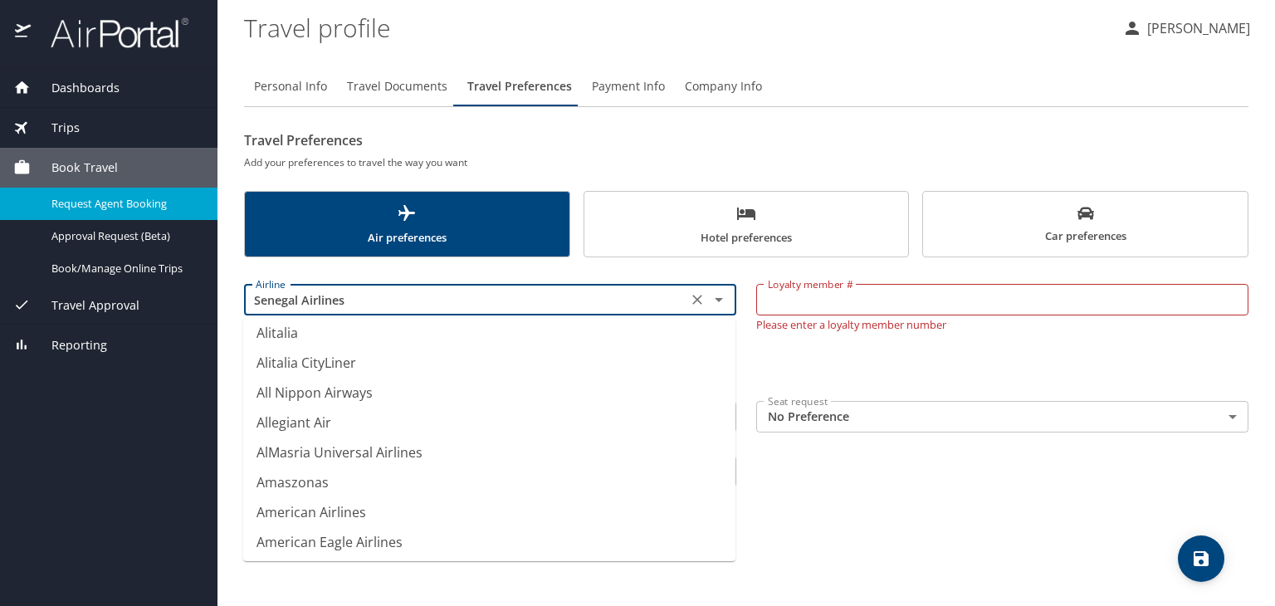
scroll to position [2375, 0]
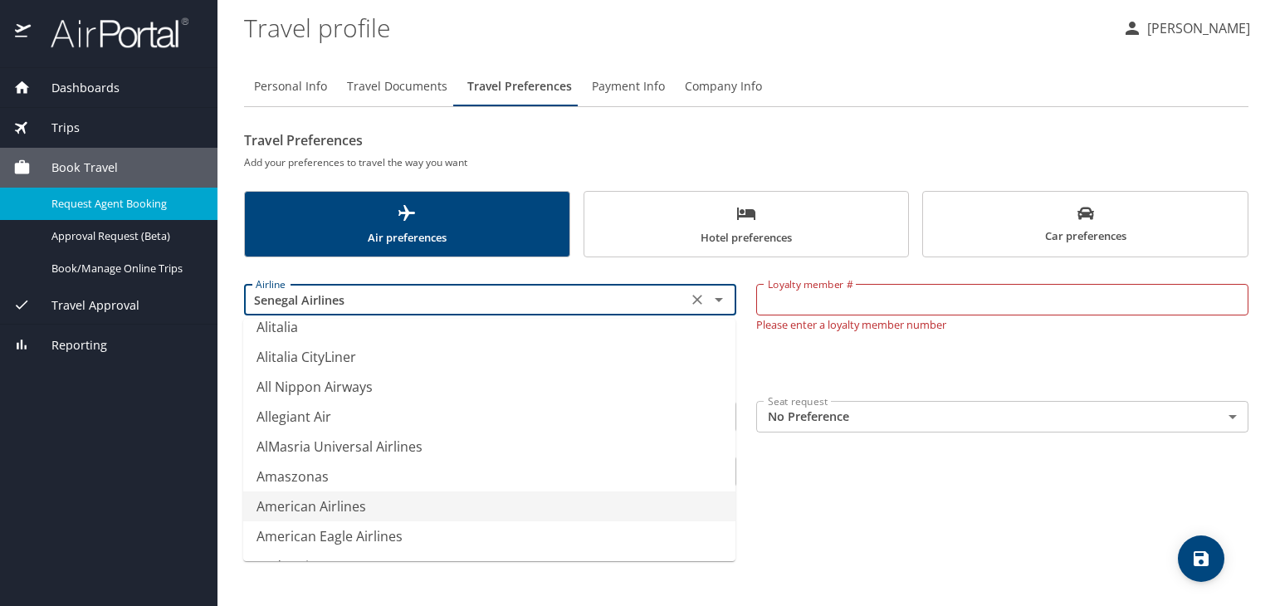
click at [550, 501] on li "American Airlines" at bounding box center [489, 507] width 492 height 30
type input "American Airlines"
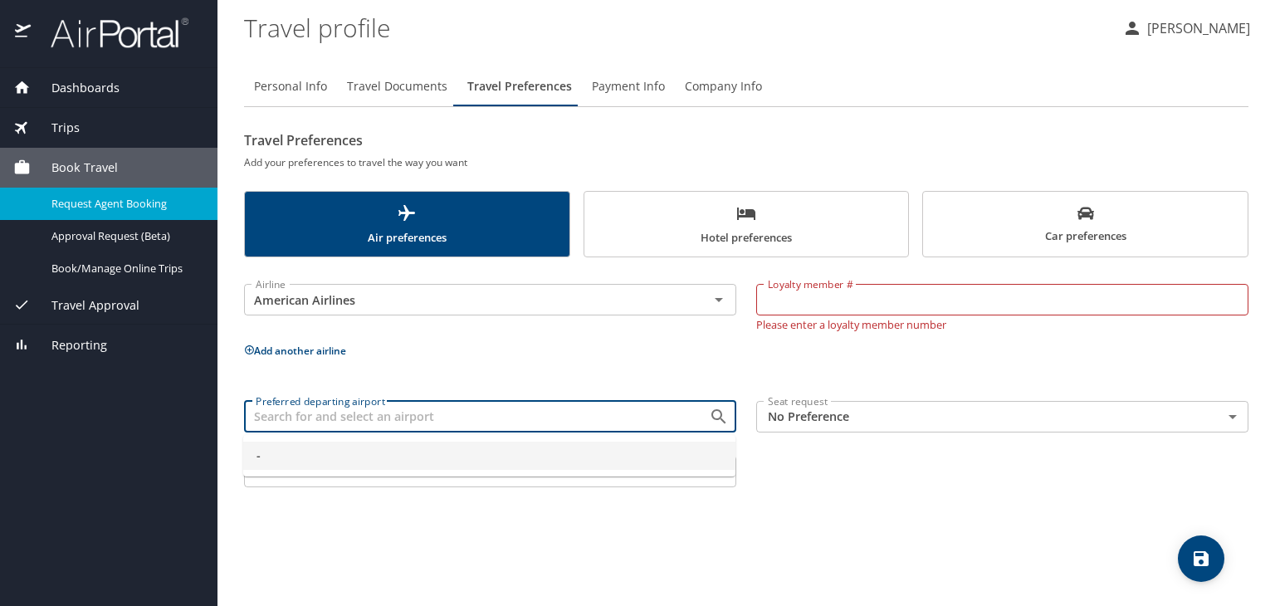
click at [570, 412] on input "Preferred departing airport" at bounding box center [465, 417] width 433 height 22
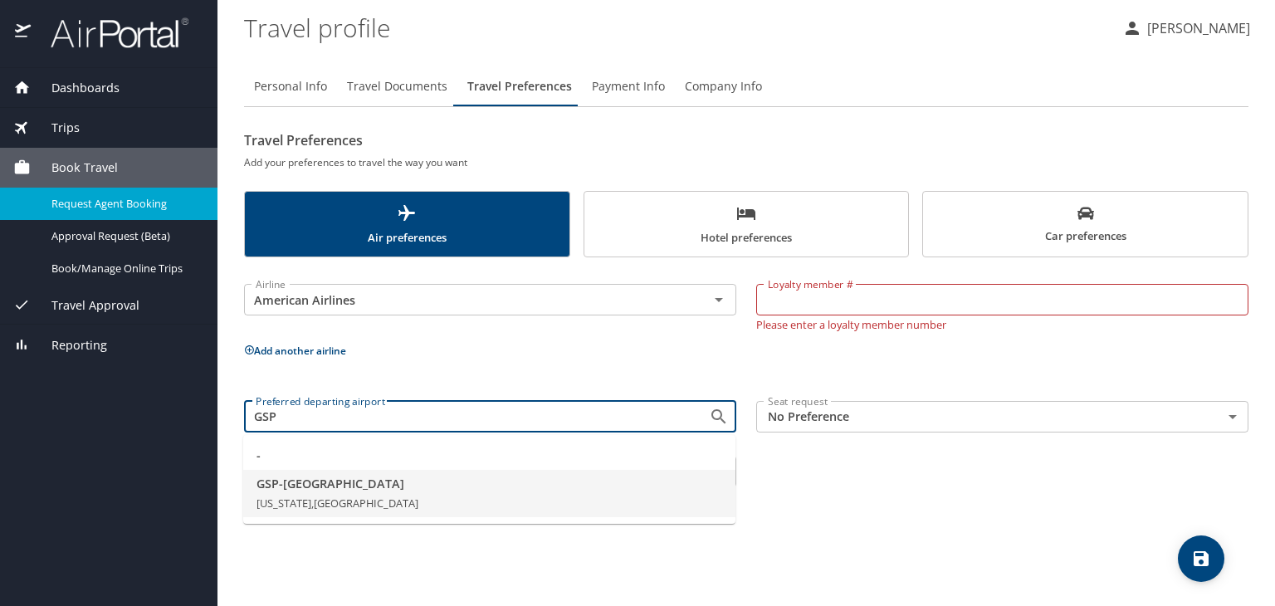
click at [550, 502] on li "GSP - [GEOGRAPHIC_DATA] [US_STATE], [GEOGRAPHIC_DATA]" at bounding box center [489, 494] width 492 height 48
type input "GSP - [GEOGRAPHIC_DATA]"
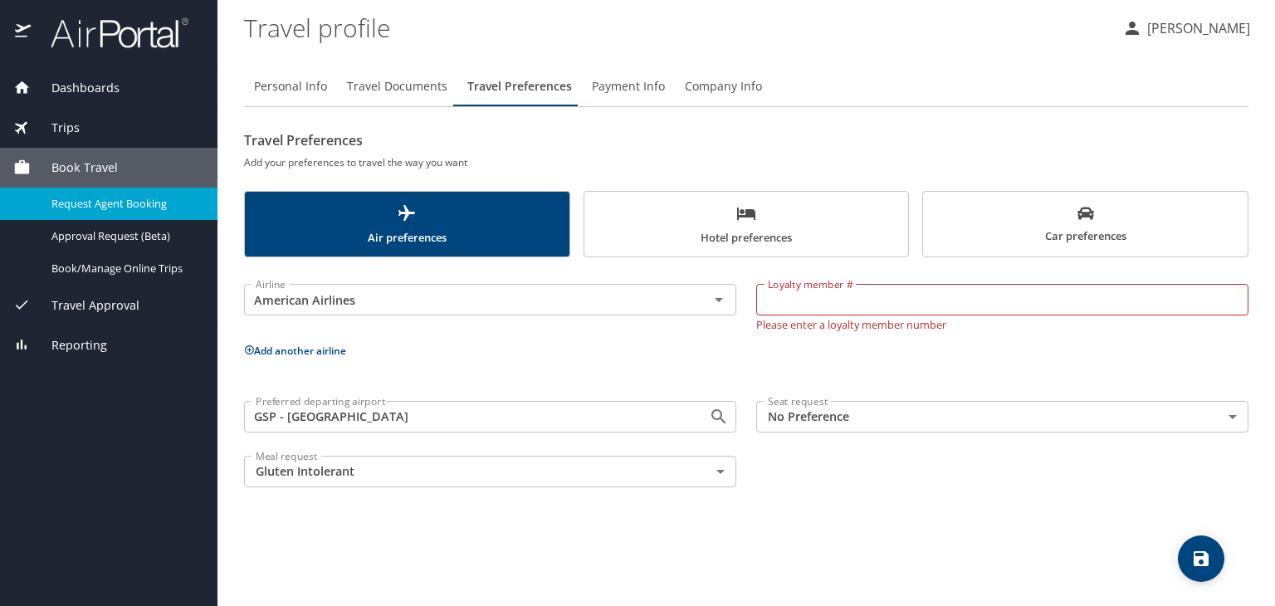
click at [834, 419] on body "Dashboards My Travel Dashboard Trips Current / Future Trips Past Trips Trips Mi…" at bounding box center [637, 303] width 1275 height 606
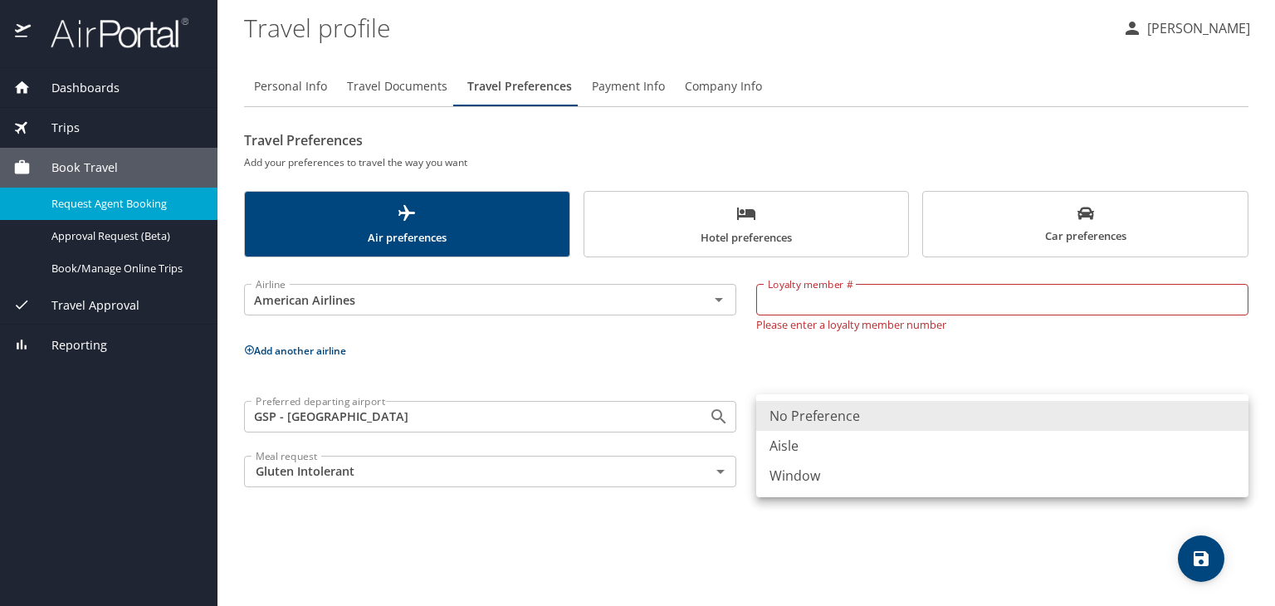
click at [858, 357] on div at bounding box center [637, 303] width 1275 height 606
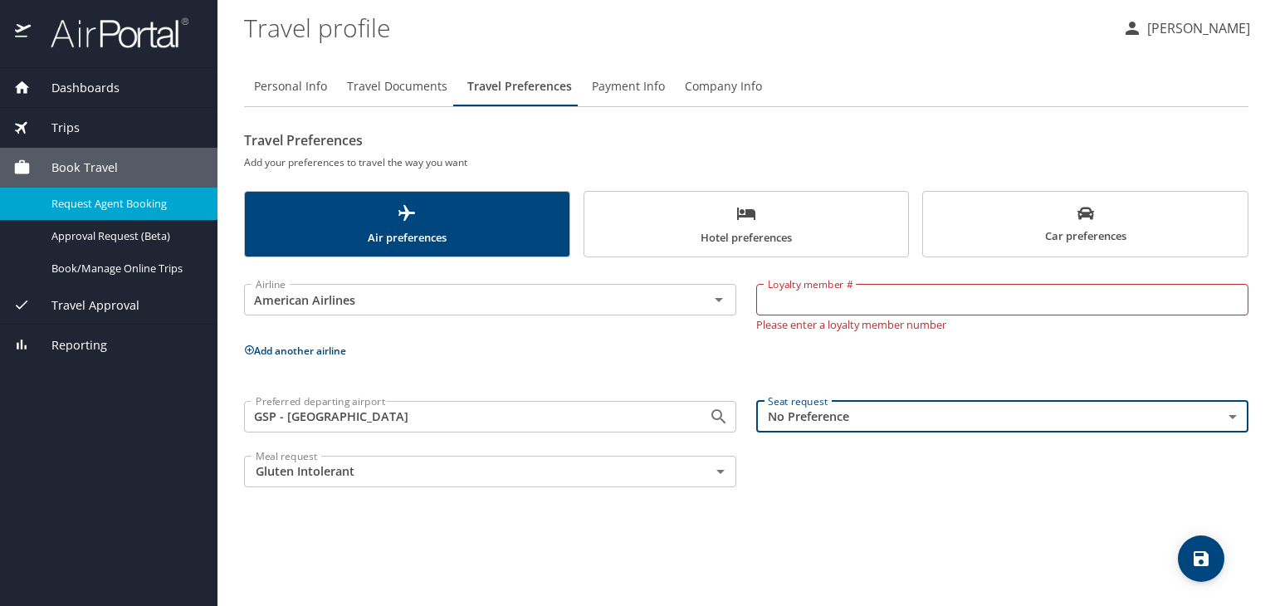
click at [778, 226] on span "Hotel preferences" at bounding box center [746, 225] width 305 height 44
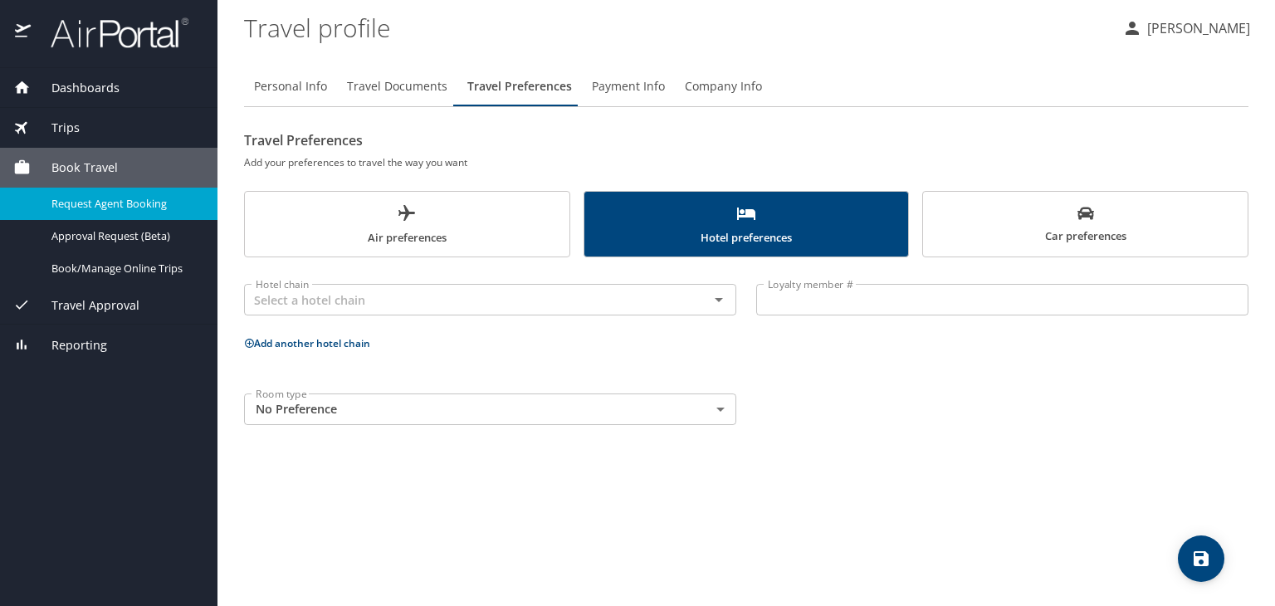
click at [86, 198] on span "Request Agent Booking" at bounding box center [124, 204] width 146 height 16
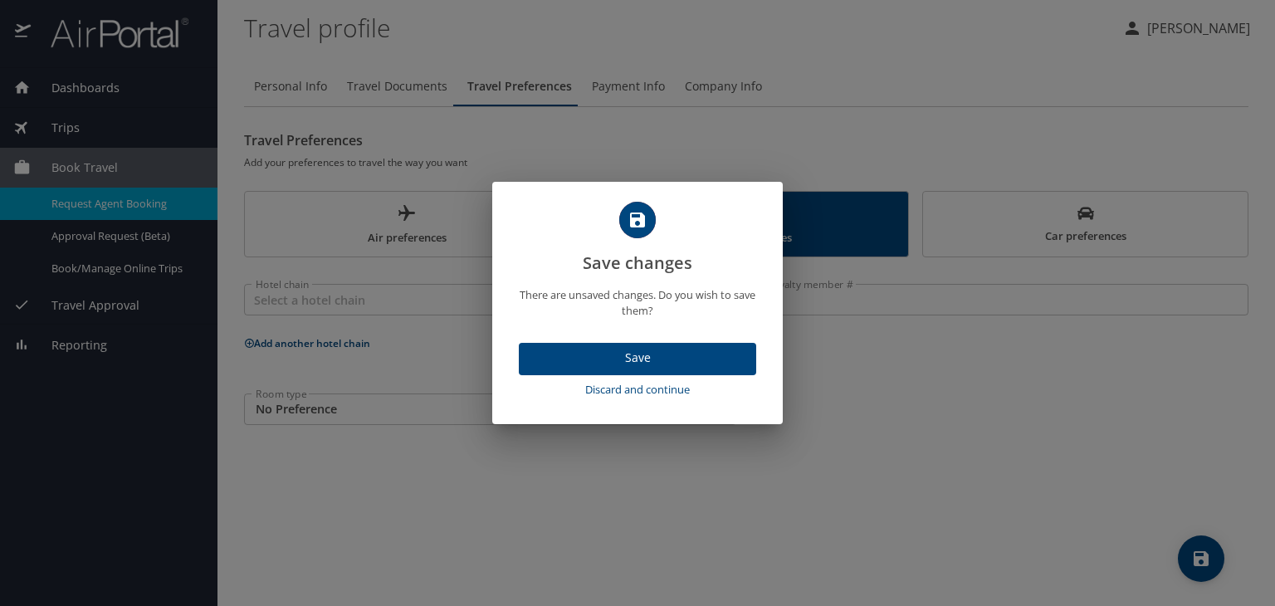
click at [691, 354] on span "Save" at bounding box center [637, 358] width 211 height 21
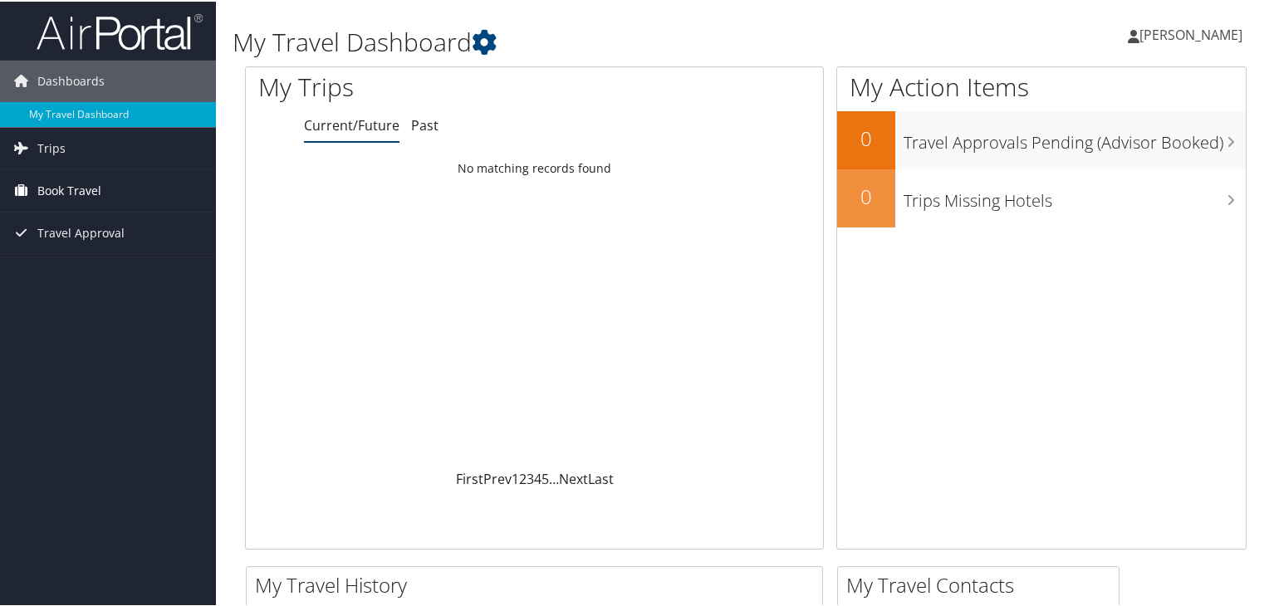
click at [89, 181] on span "Book Travel" at bounding box center [69, 190] width 64 height 42
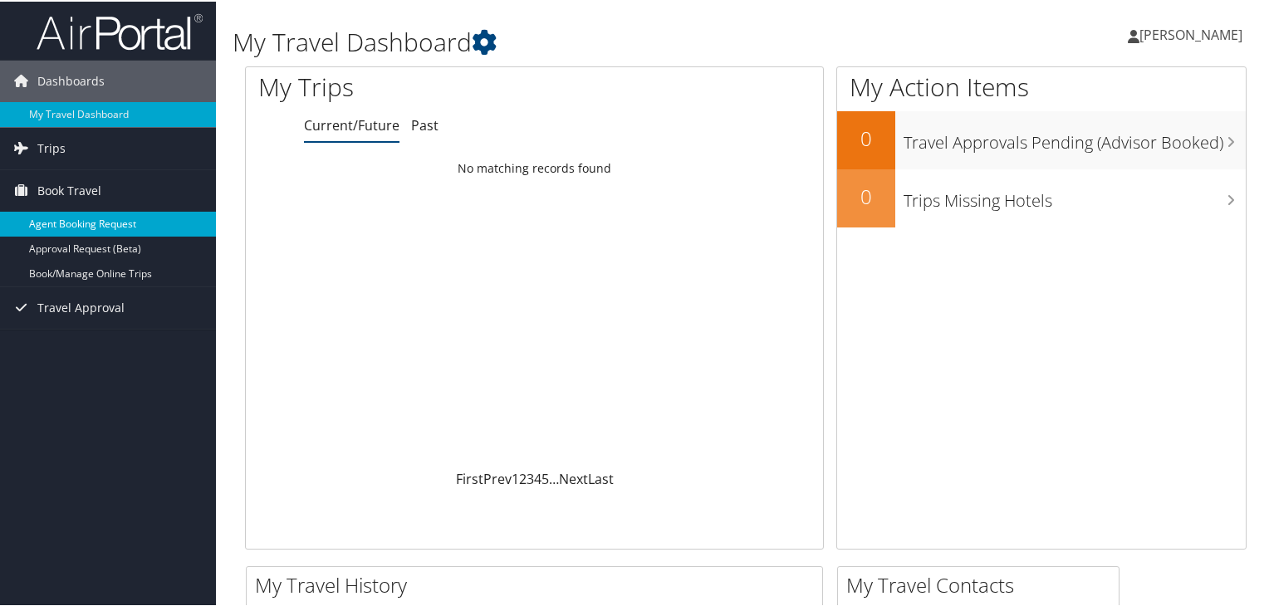
click at [94, 220] on link "Agent Booking Request" at bounding box center [108, 222] width 216 height 25
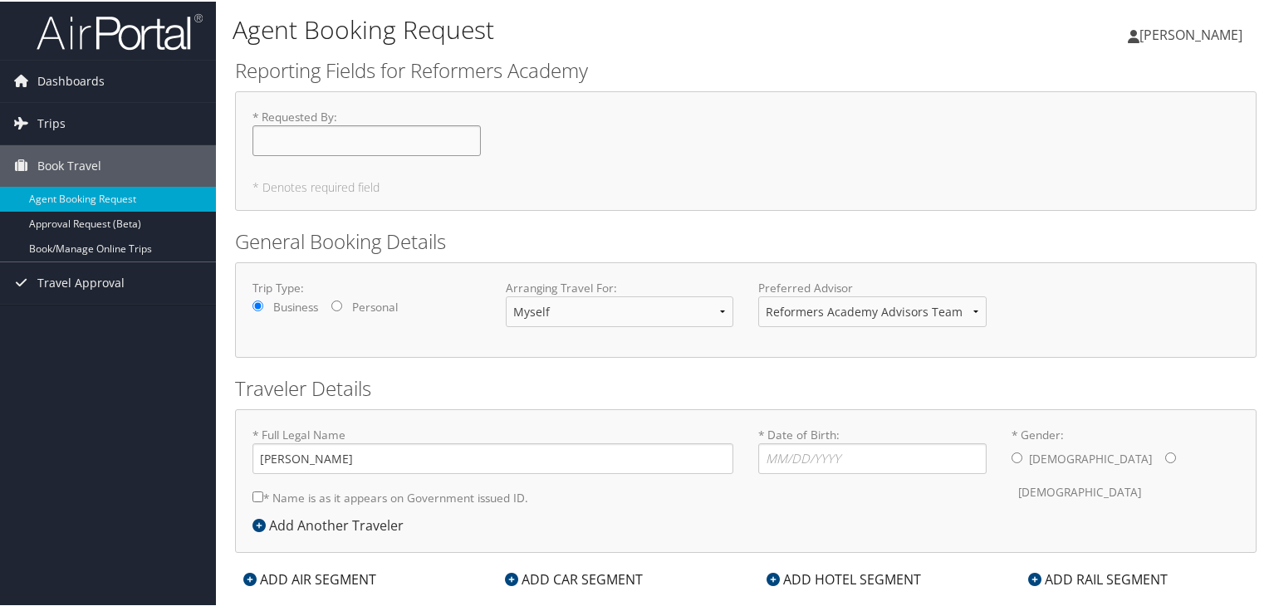
click at [320, 144] on input "* Requested By : Required" at bounding box center [366, 139] width 228 height 31
type input "Anna Rebekah Coleman"
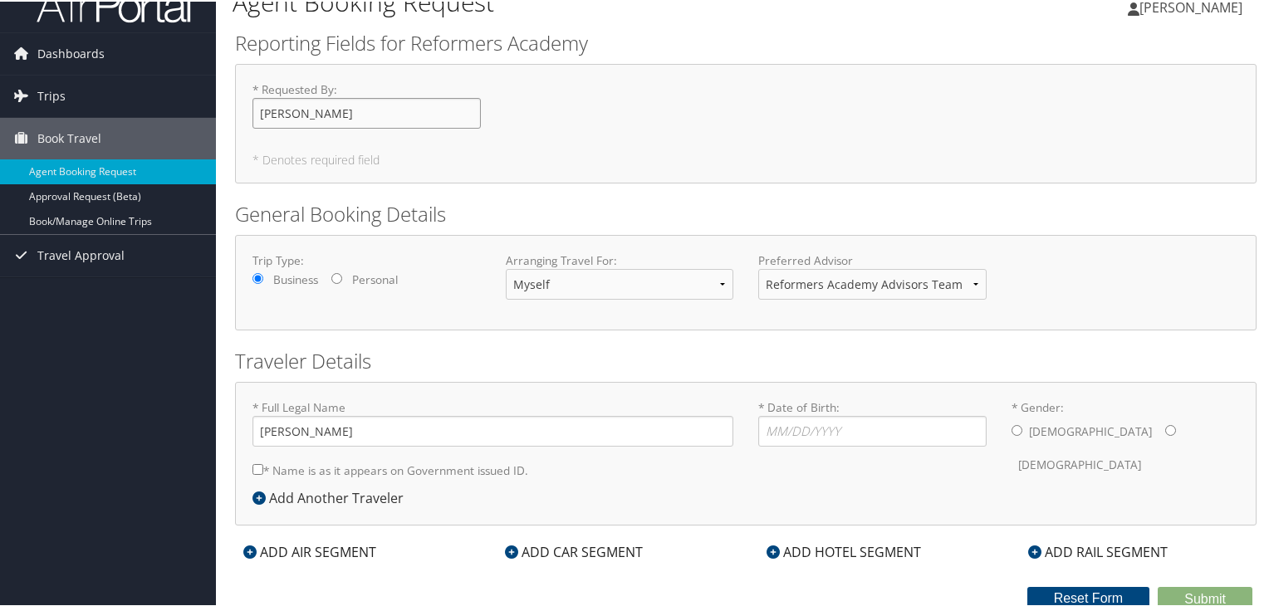
scroll to position [31, 0]
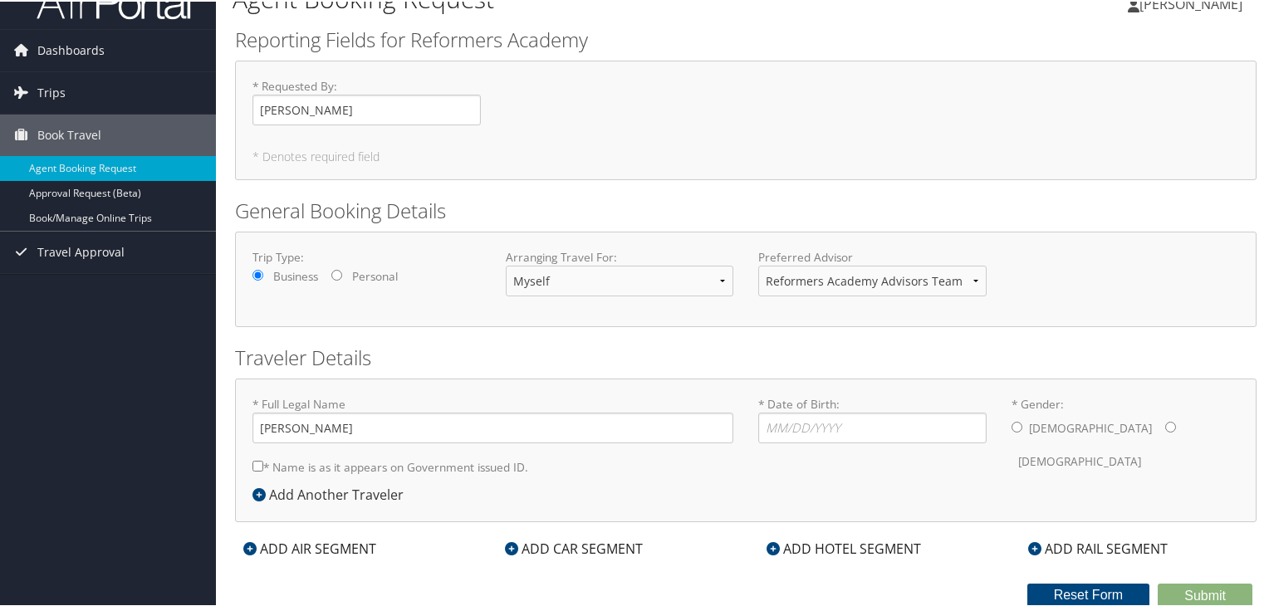
click at [1064, 418] on div "Male Female" at bounding box center [1125, 443] width 228 height 65
click at [1068, 418] on div "Male Female" at bounding box center [1125, 443] width 228 height 65
click at [1066, 411] on div "Male Female" at bounding box center [1125, 443] width 228 height 65
click at [1066, 415] on div "Male Female" at bounding box center [1125, 443] width 228 height 65
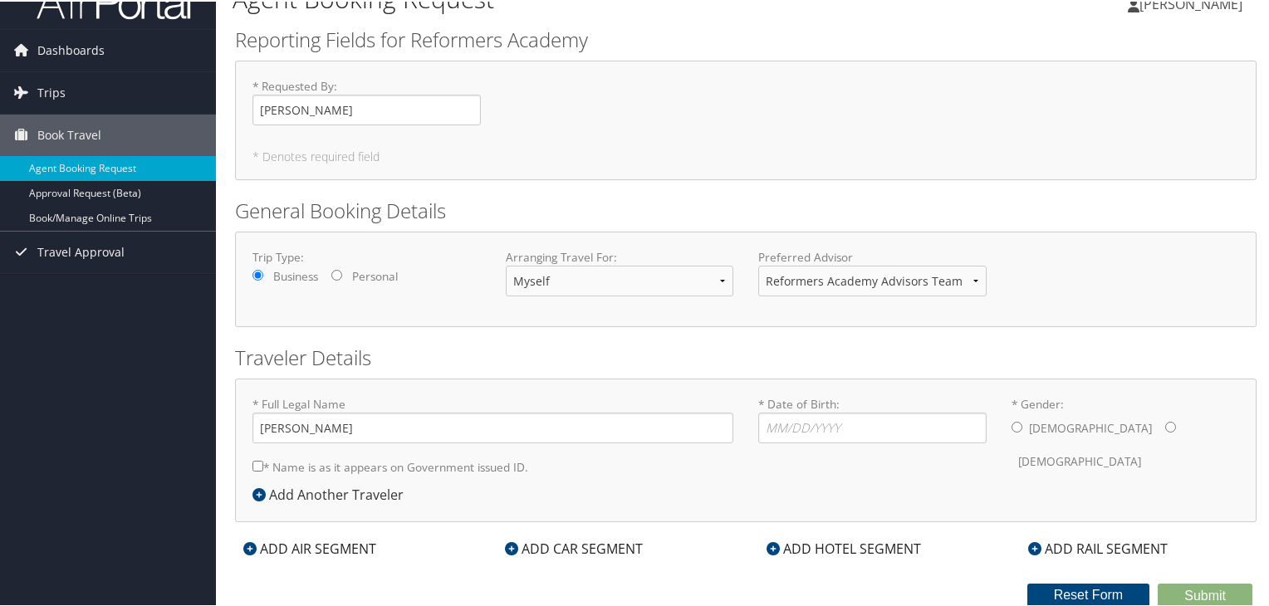
click at [1165, 421] on input "* Gender: Male Female" at bounding box center [1170, 425] width 11 height 11
radio input "true"
click at [836, 423] on input "* Date of Birth: Invalid Date" at bounding box center [872, 426] width 228 height 31
type input "07/02/1985"
click at [1096, 135] on div "* Requested By : Anna Rebekah Coleman Required" at bounding box center [745, 106] width 1011 height 61
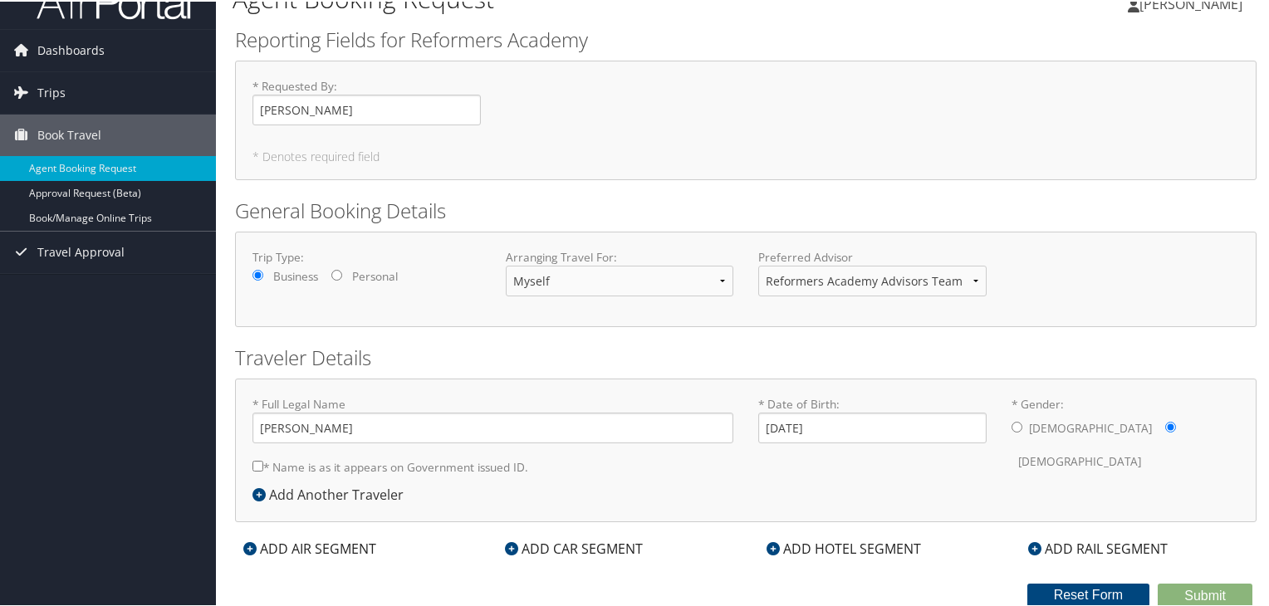
click at [1190, 578] on form "Reporting Fields for Reformers Academy * Requested By : Anna Rebekah Coleman Re…" at bounding box center [745, 315] width 1021 height 583
click at [1186, 576] on form "Reporting Fields for Reformers Academy * Requested By : Anna Rebekah Coleman Re…" at bounding box center [745, 315] width 1021 height 583
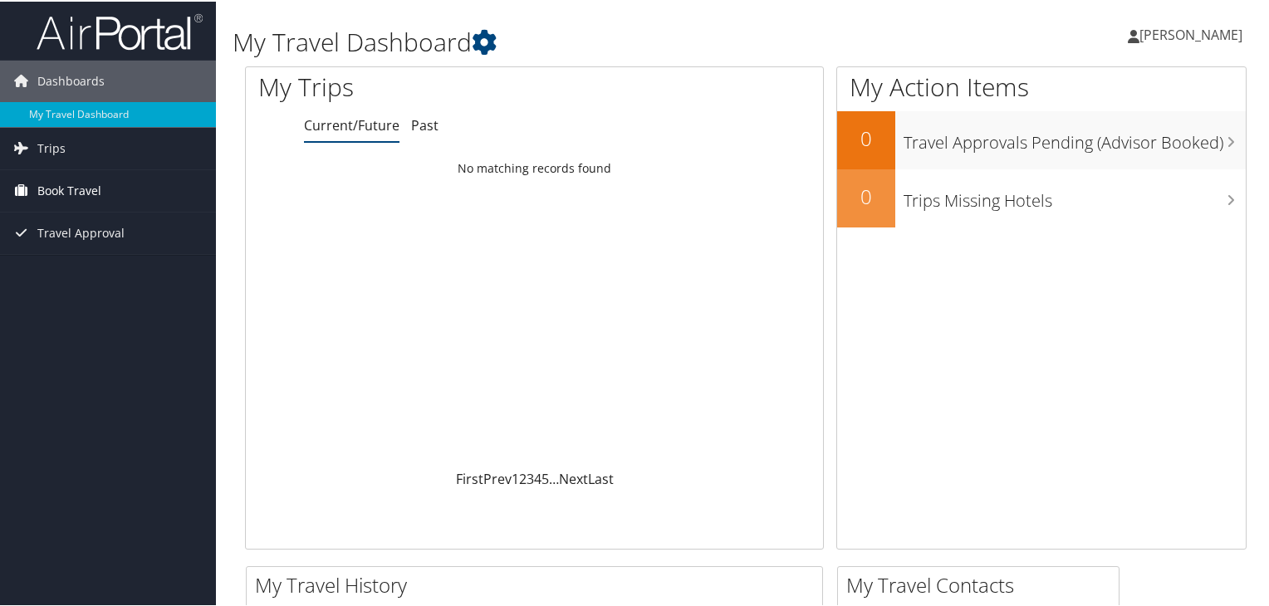
click at [91, 186] on span "Book Travel" at bounding box center [69, 190] width 64 height 42
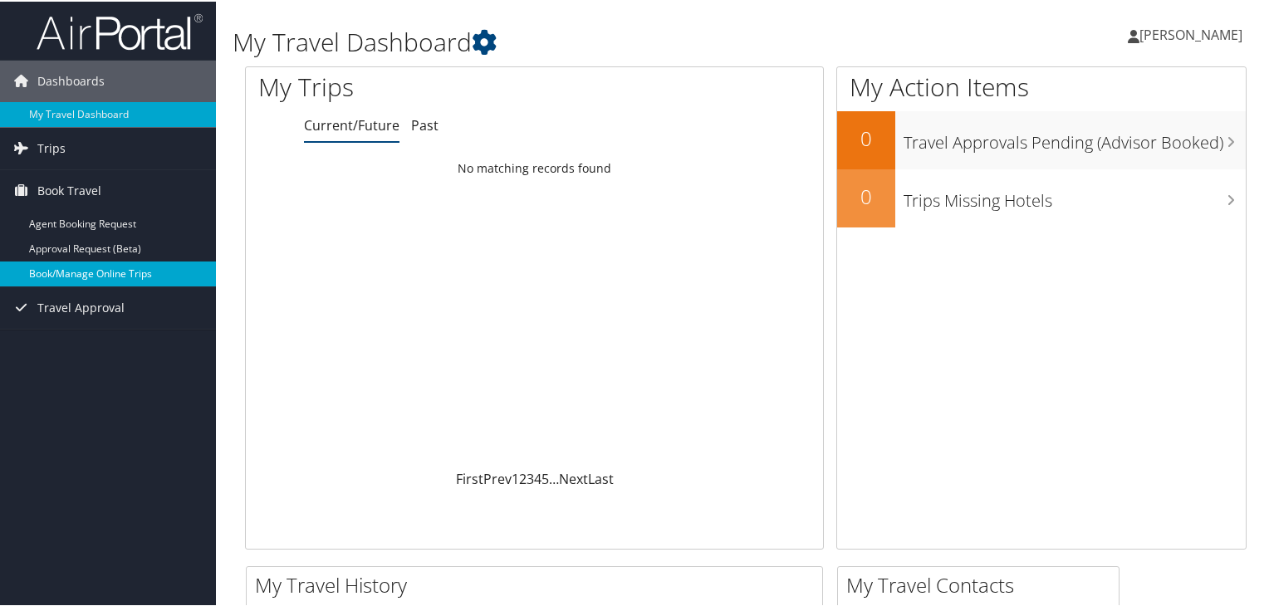
click at [94, 264] on link "Book/Manage Online Trips" at bounding box center [108, 272] width 216 height 25
